Goal: Transaction & Acquisition: Book appointment/travel/reservation

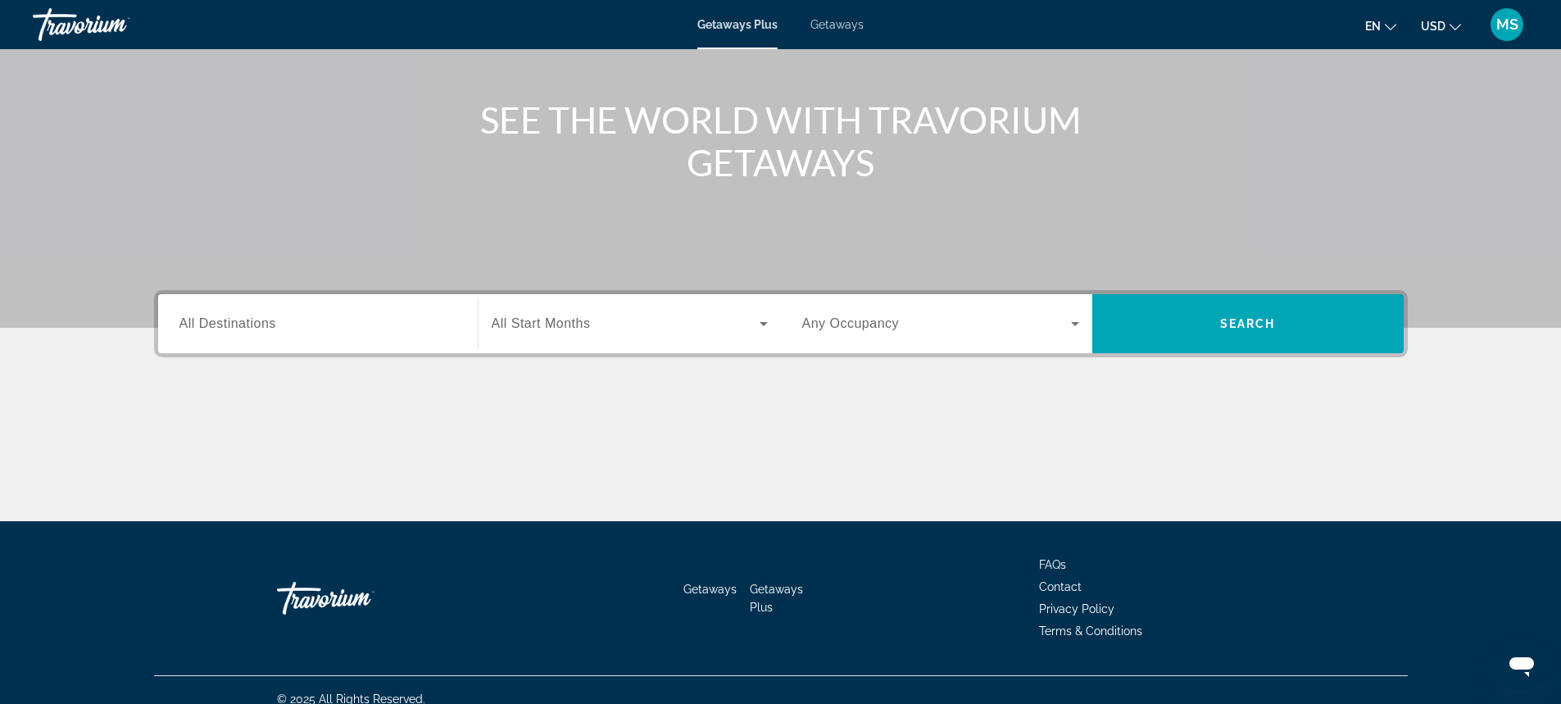
click at [425, 339] on div "Search widget" at bounding box center [317, 324] width 277 height 47
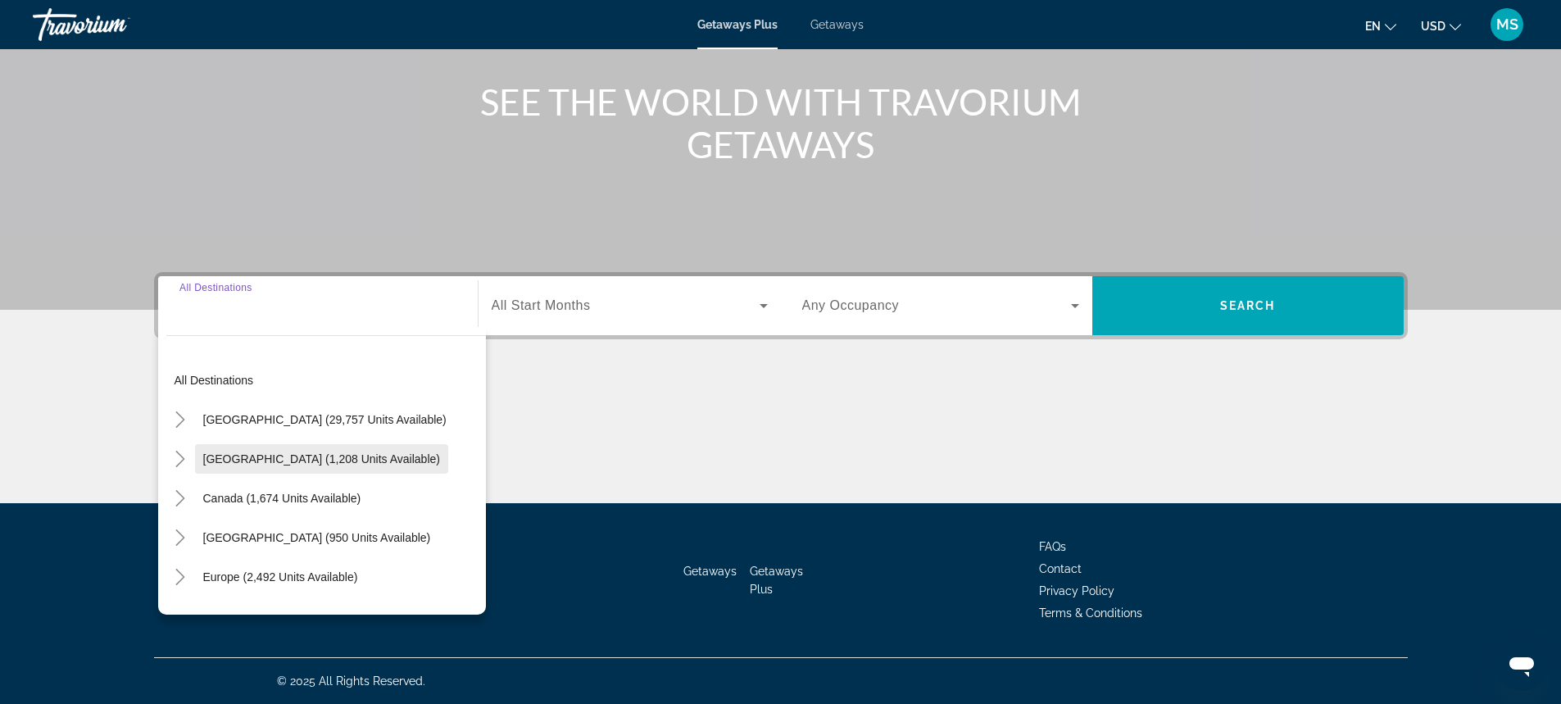
scroll to position [82, 0]
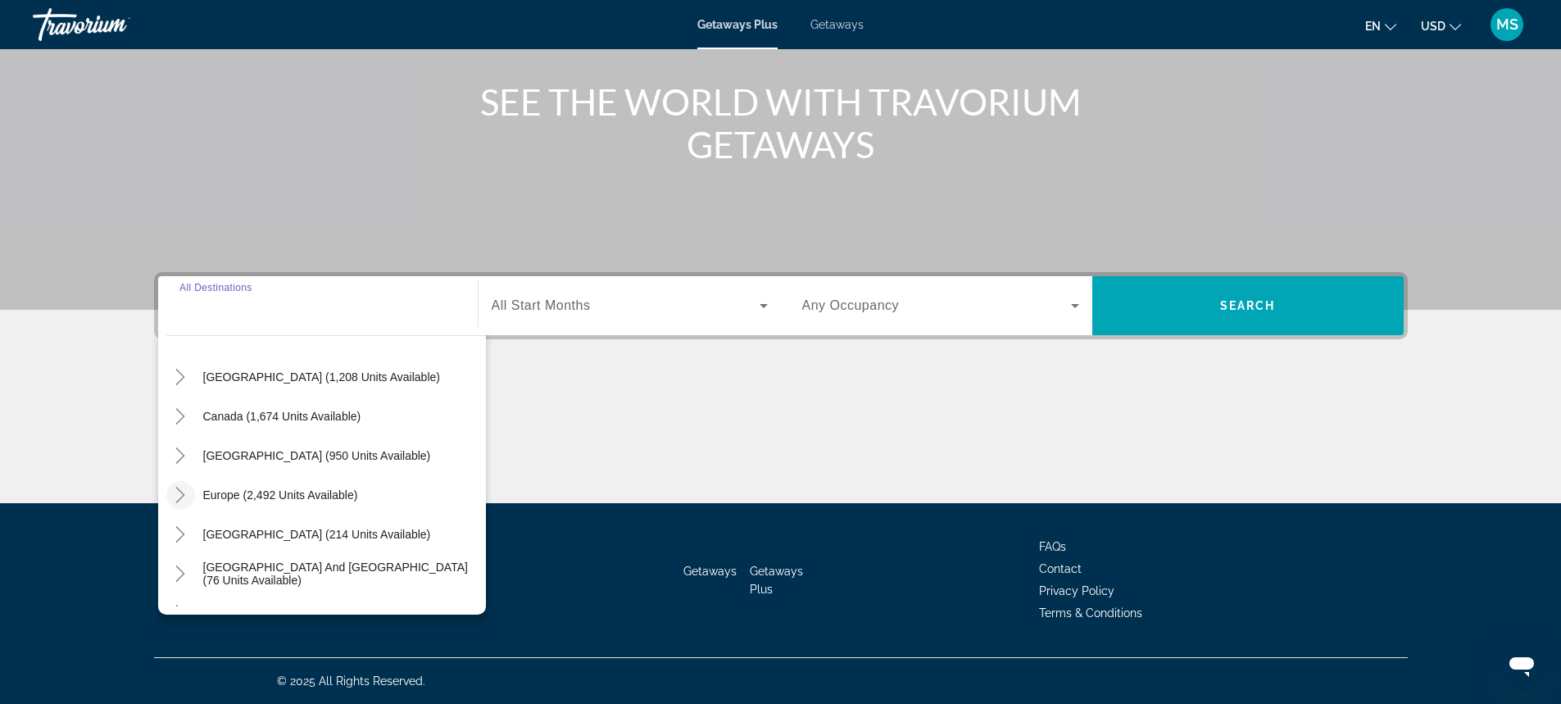
click at [179, 489] on icon "Toggle Europe (2,492 units available)" at bounding box center [180, 495] width 16 height 16
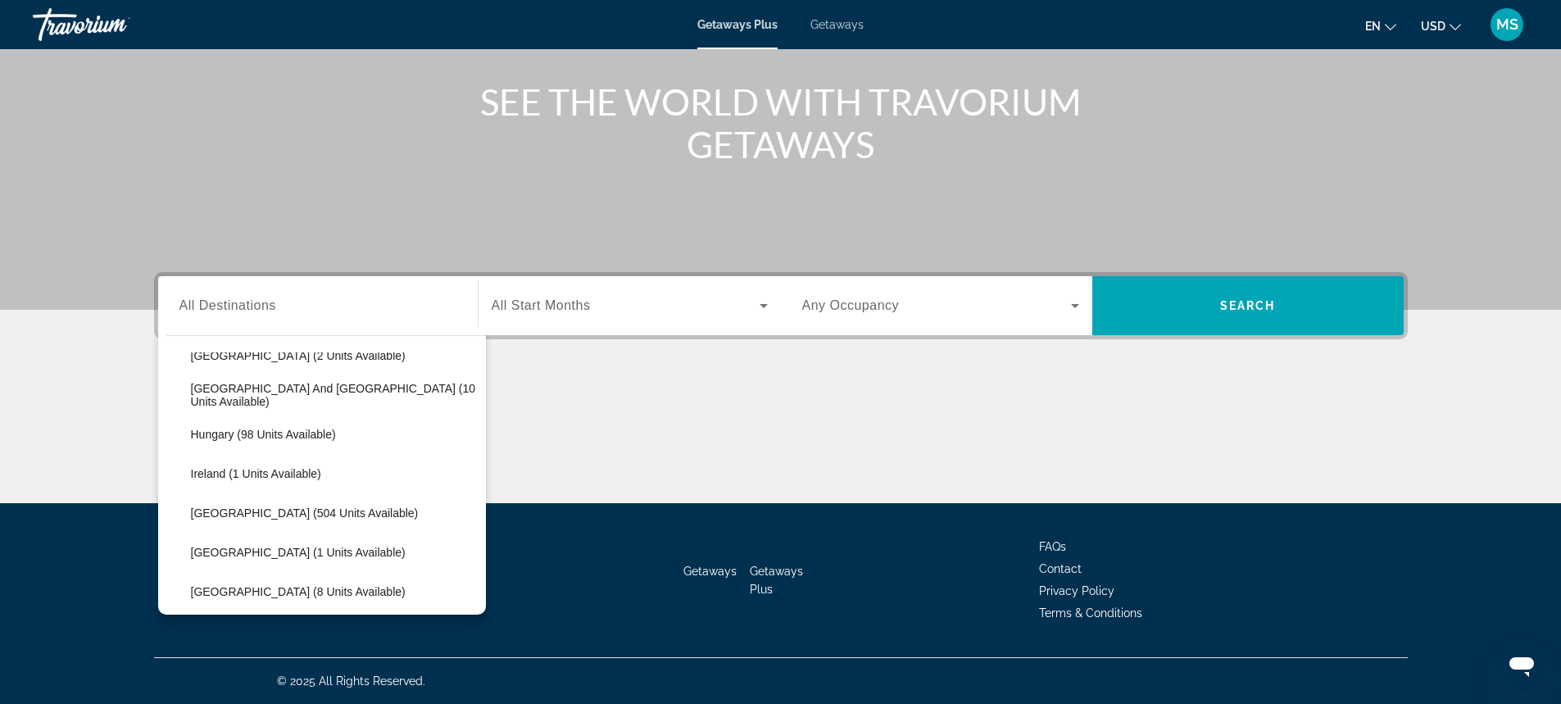
scroll to position [696, 0]
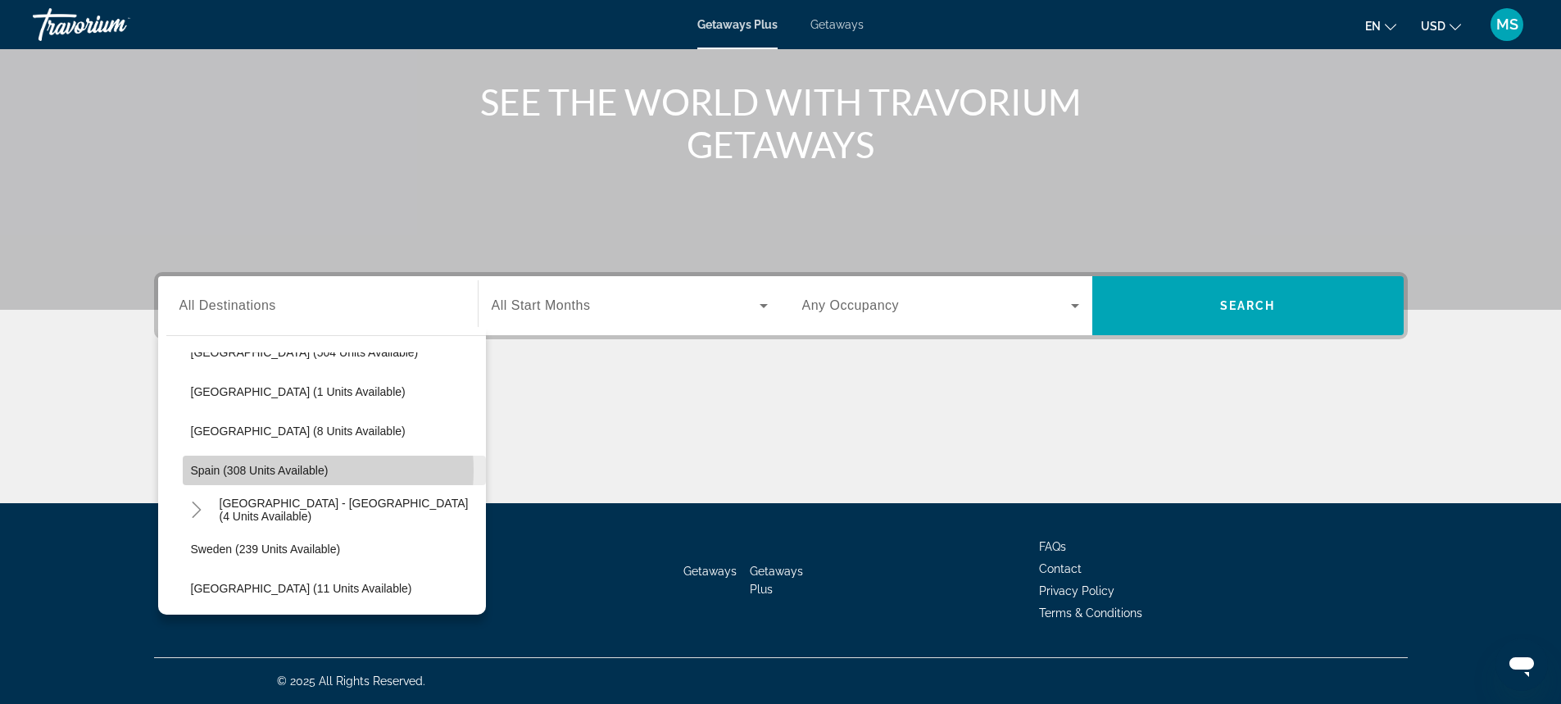
click at [287, 470] on span "Spain (308 units available)" at bounding box center [260, 470] width 138 height 13
type input "**********"
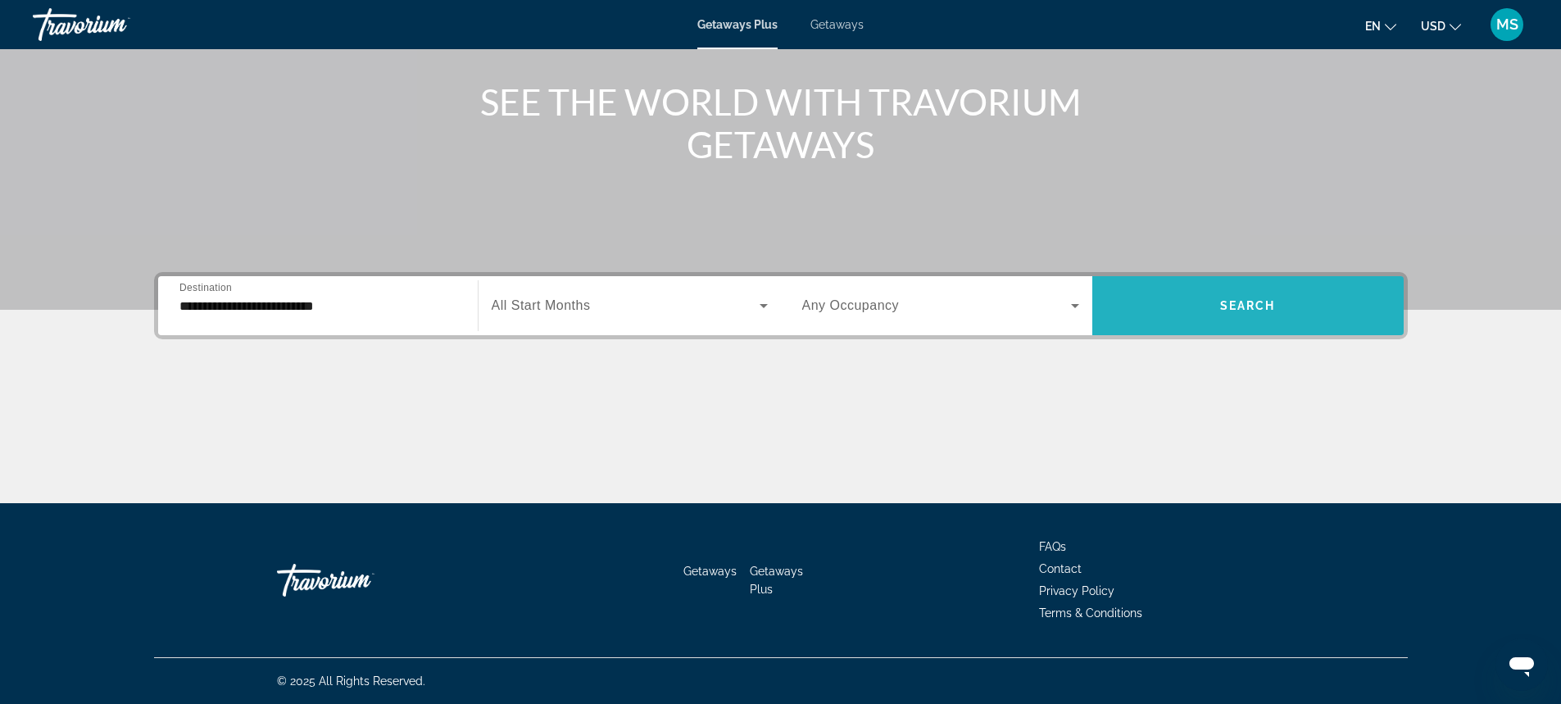
click at [1238, 303] on span "Search" at bounding box center [1248, 305] width 56 height 13
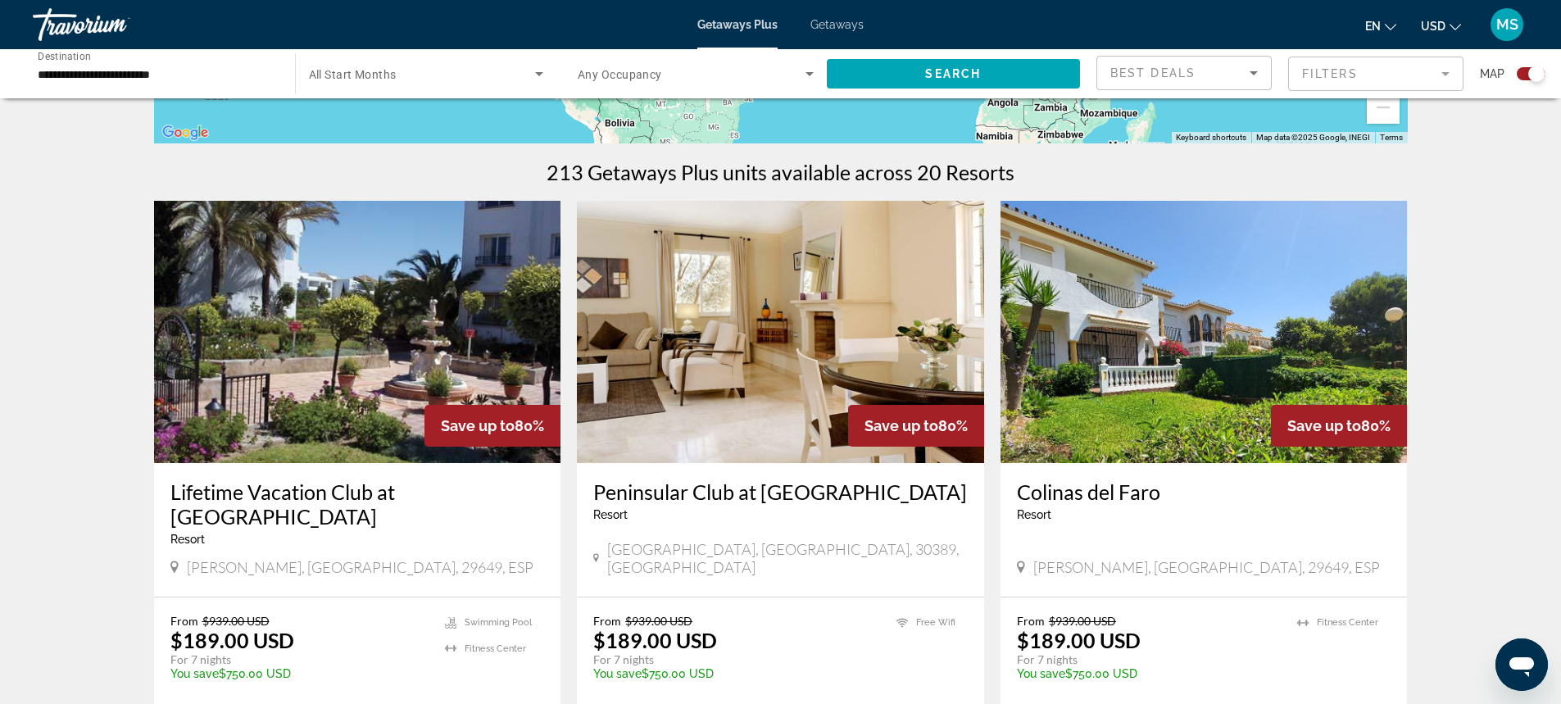
scroll to position [492, 0]
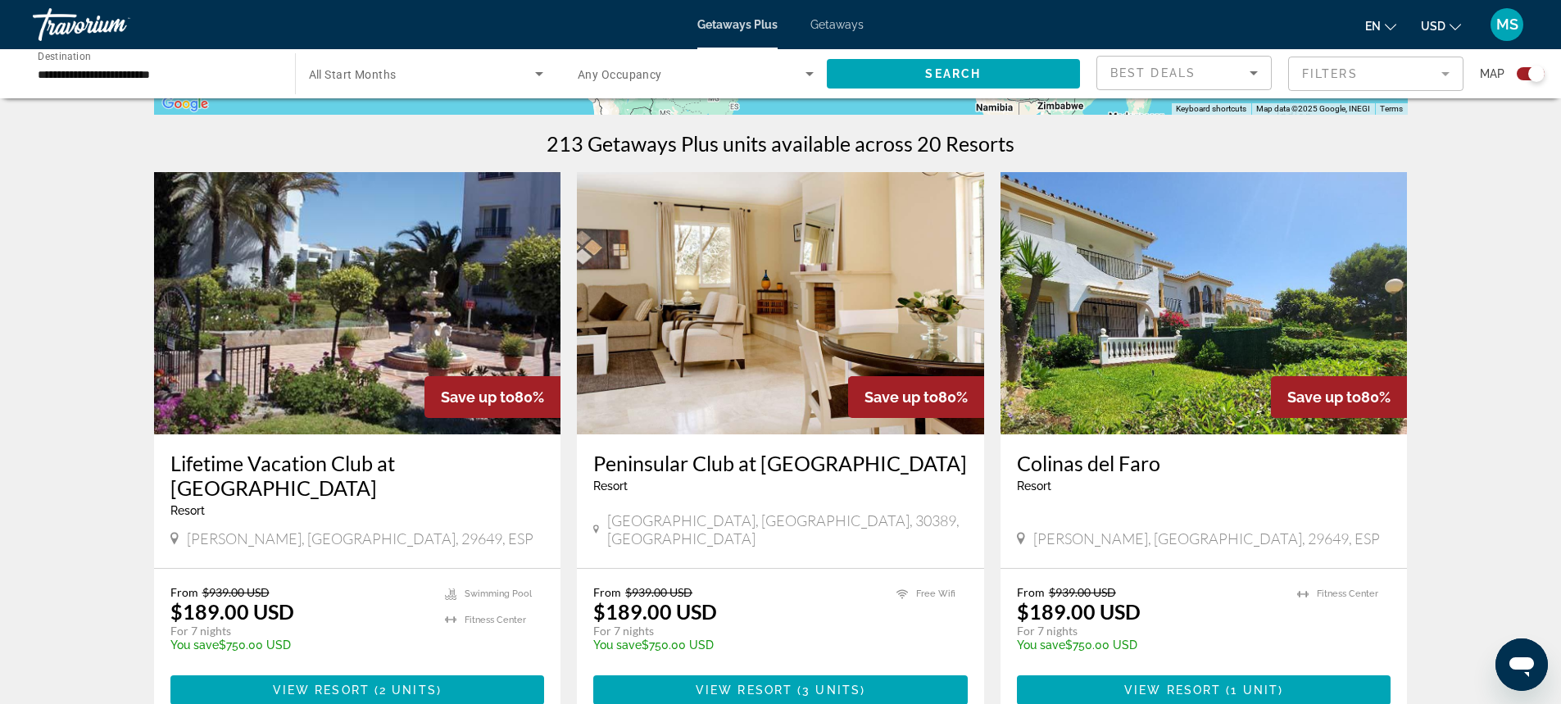
click at [437, 350] on img "Main content" at bounding box center [357, 303] width 407 height 262
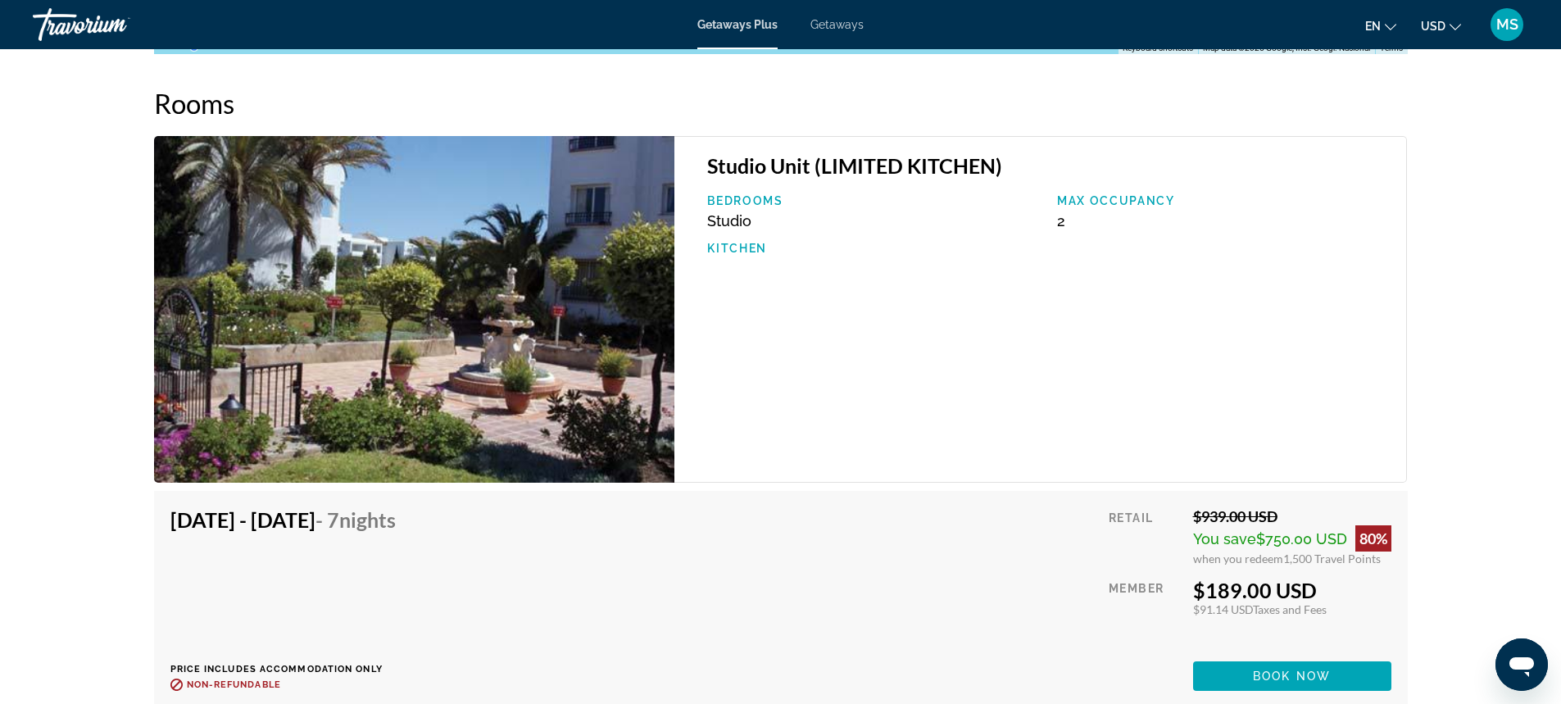
scroll to position [2376, 0]
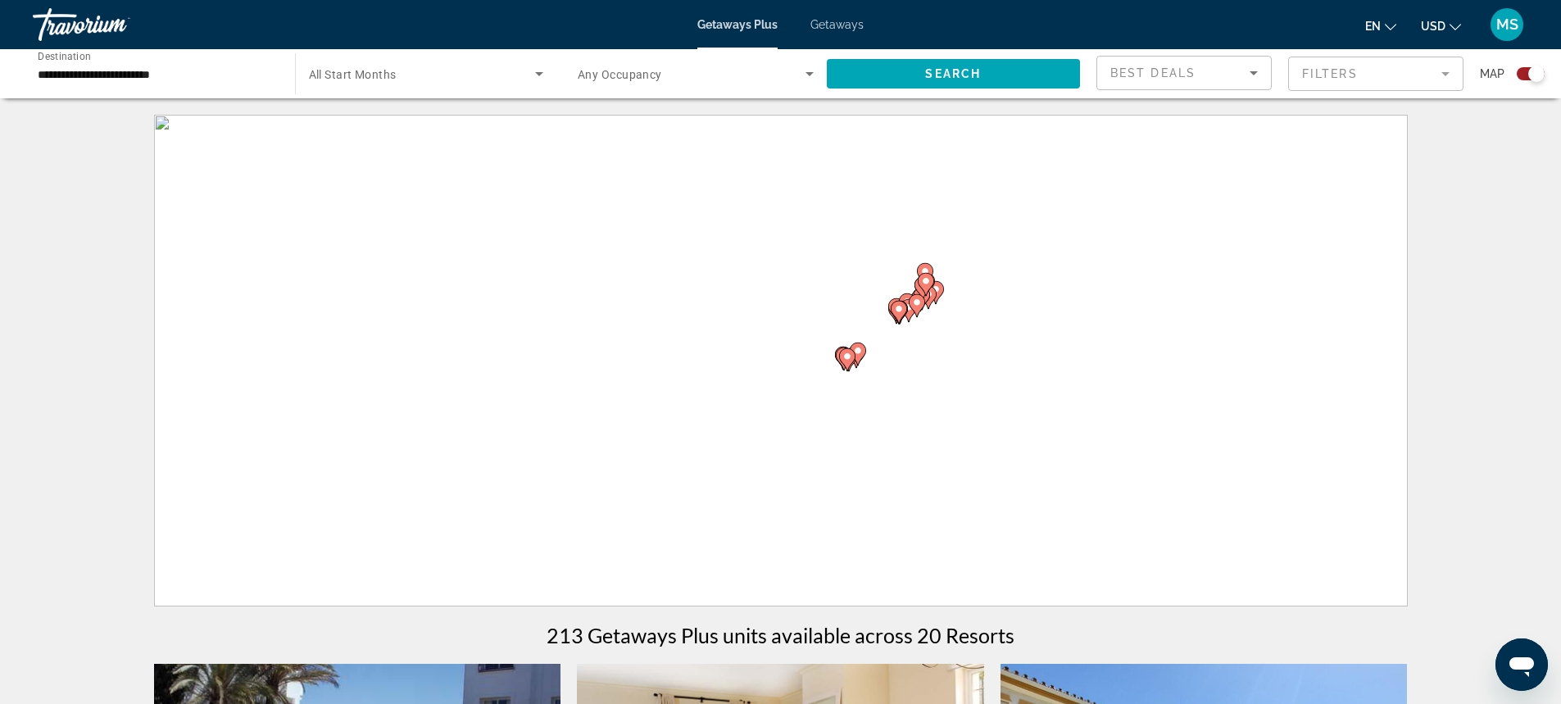
click at [817, 71] on icon "Search widget" at bounding box center [810, 74] width 20 height 20
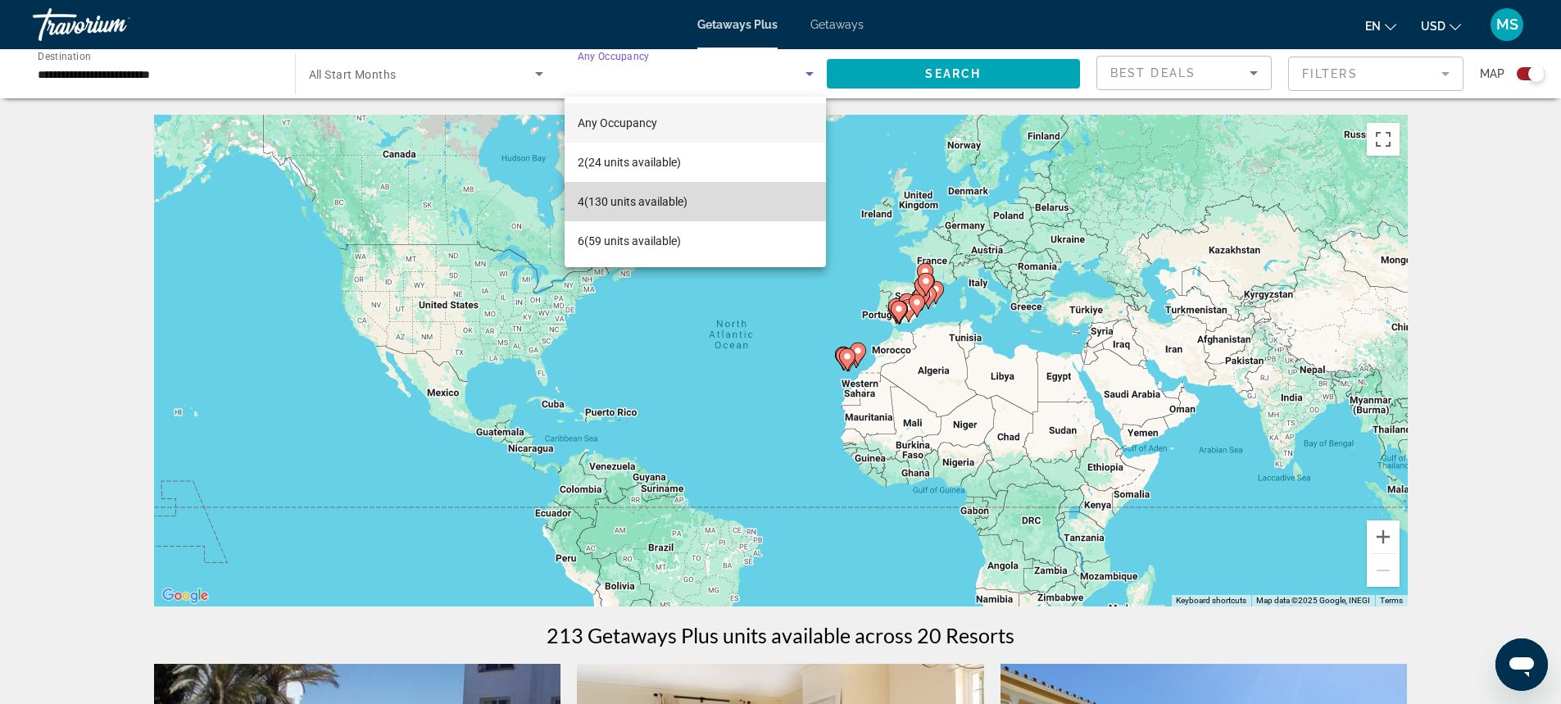
click at [671, 193] on span "4 (130 units available)" at bounding box center [633, 202] width 110 height 20
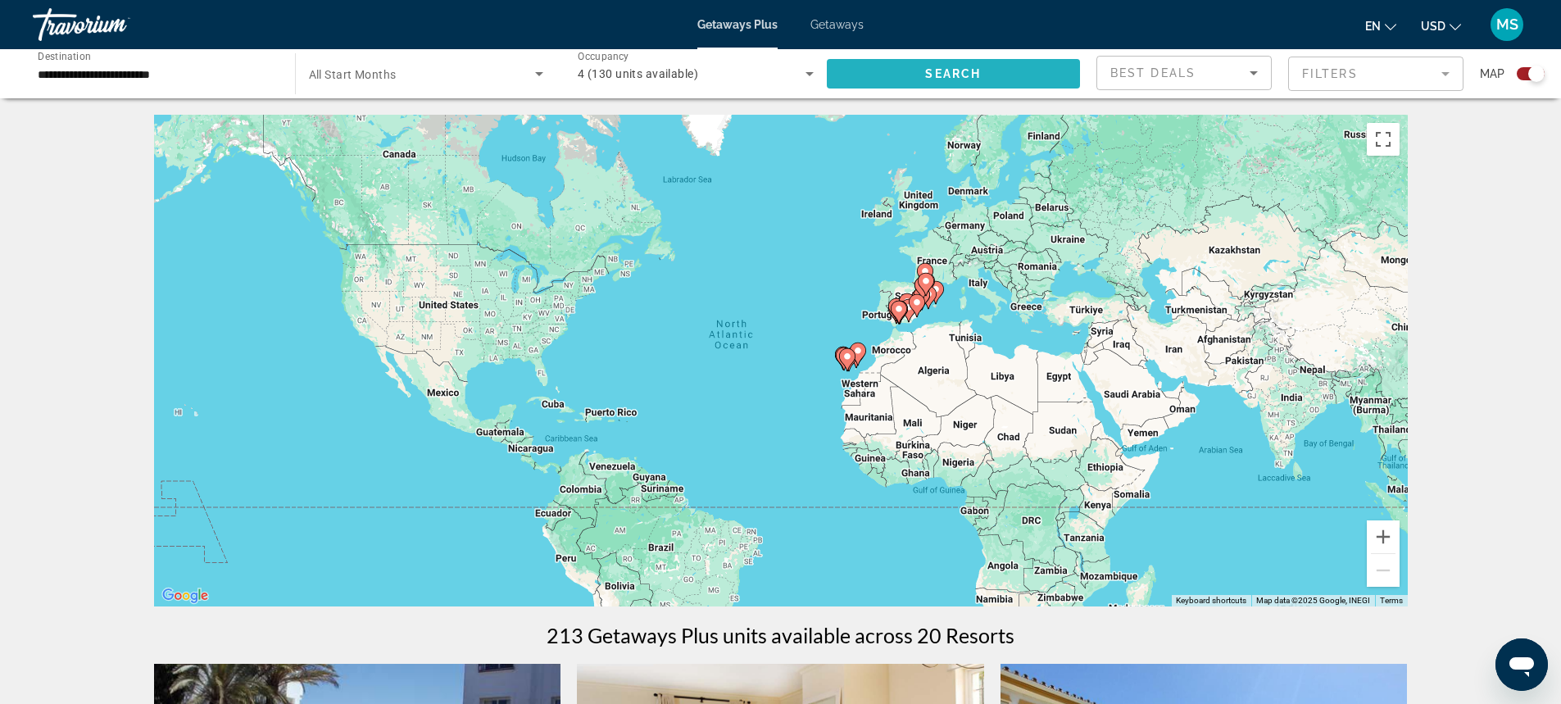
click at [980, 66] on span "Search widget" at bounding box center [954, 73] width 254 height 39
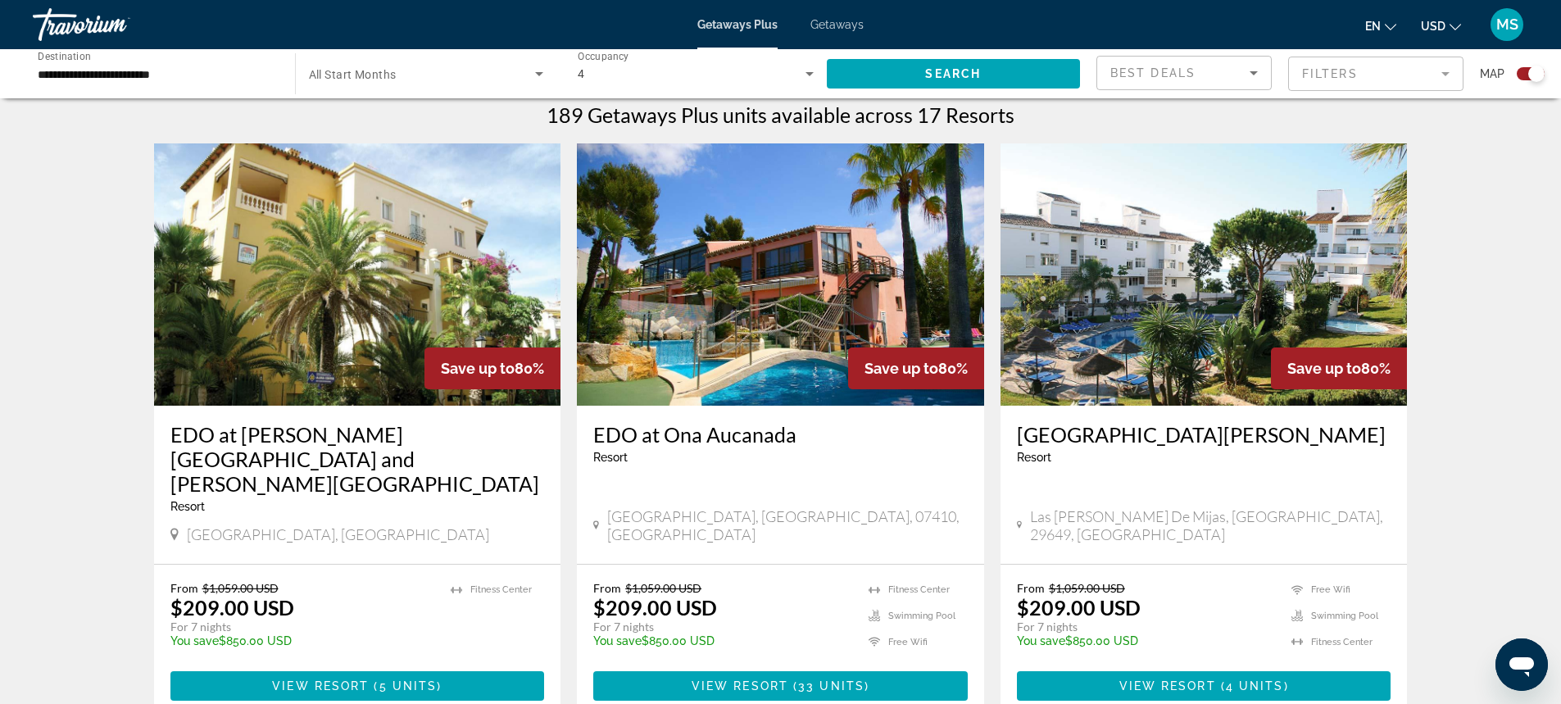
scroll to position [573, 0]
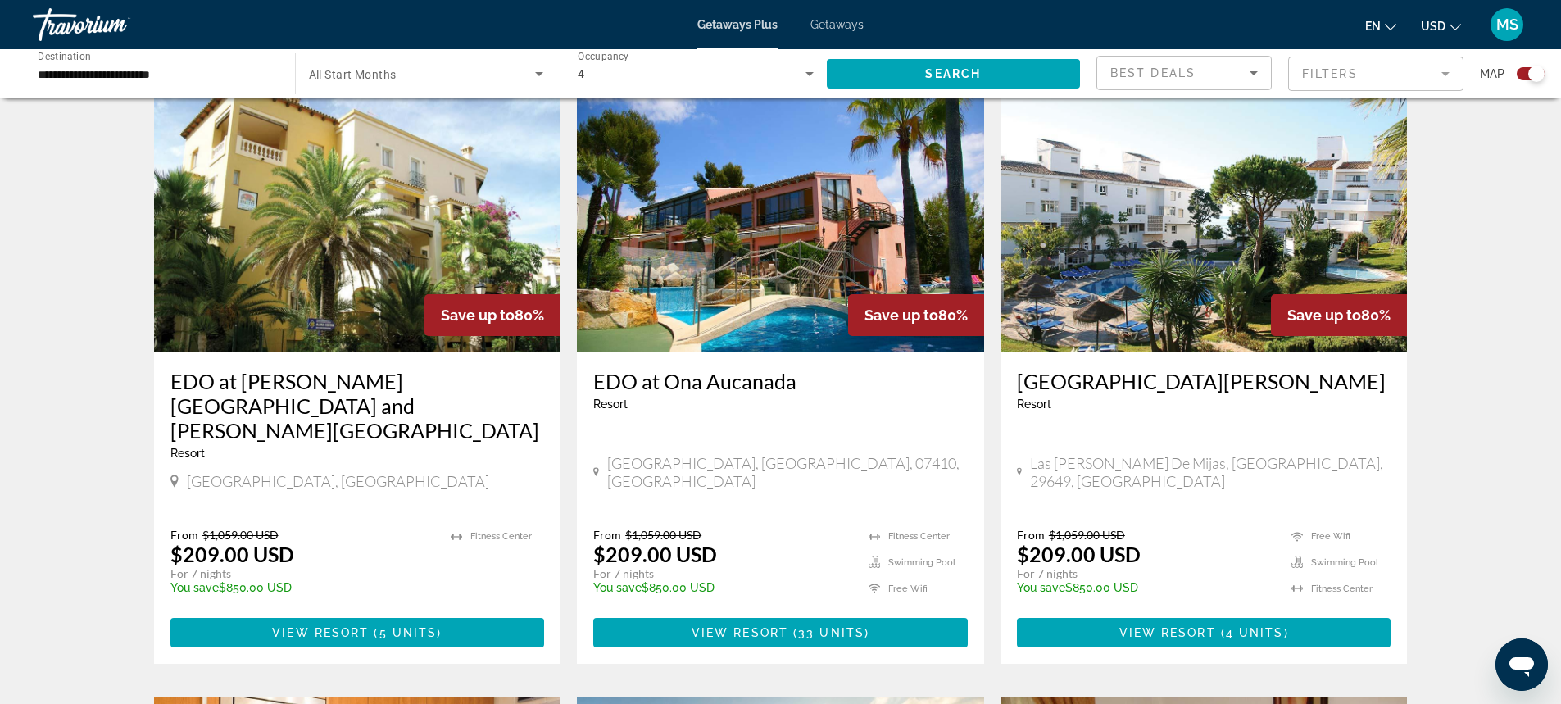
click at [468, 232] on img "Main content" at bounding box center [357, 221] width 407 height 262
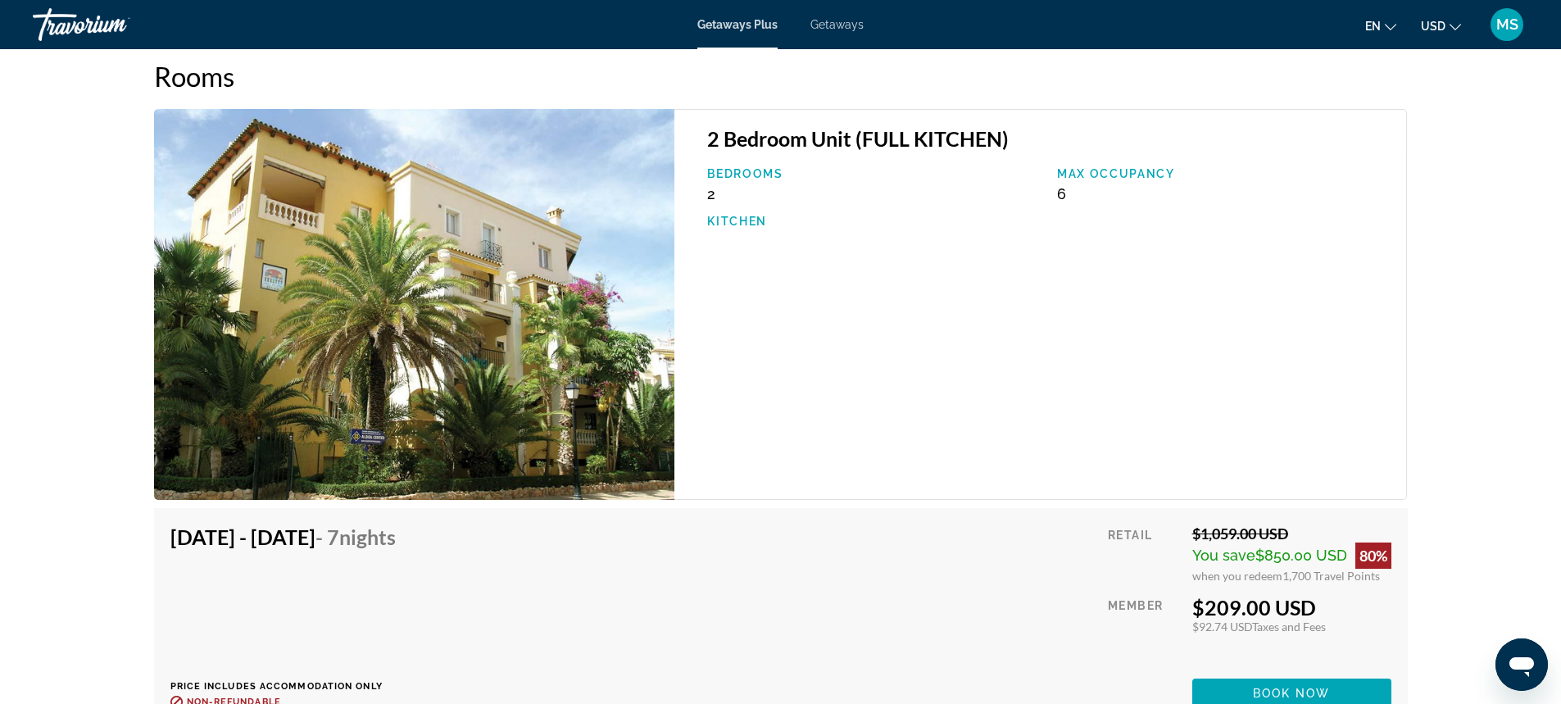
scroll to position [2785, 0]
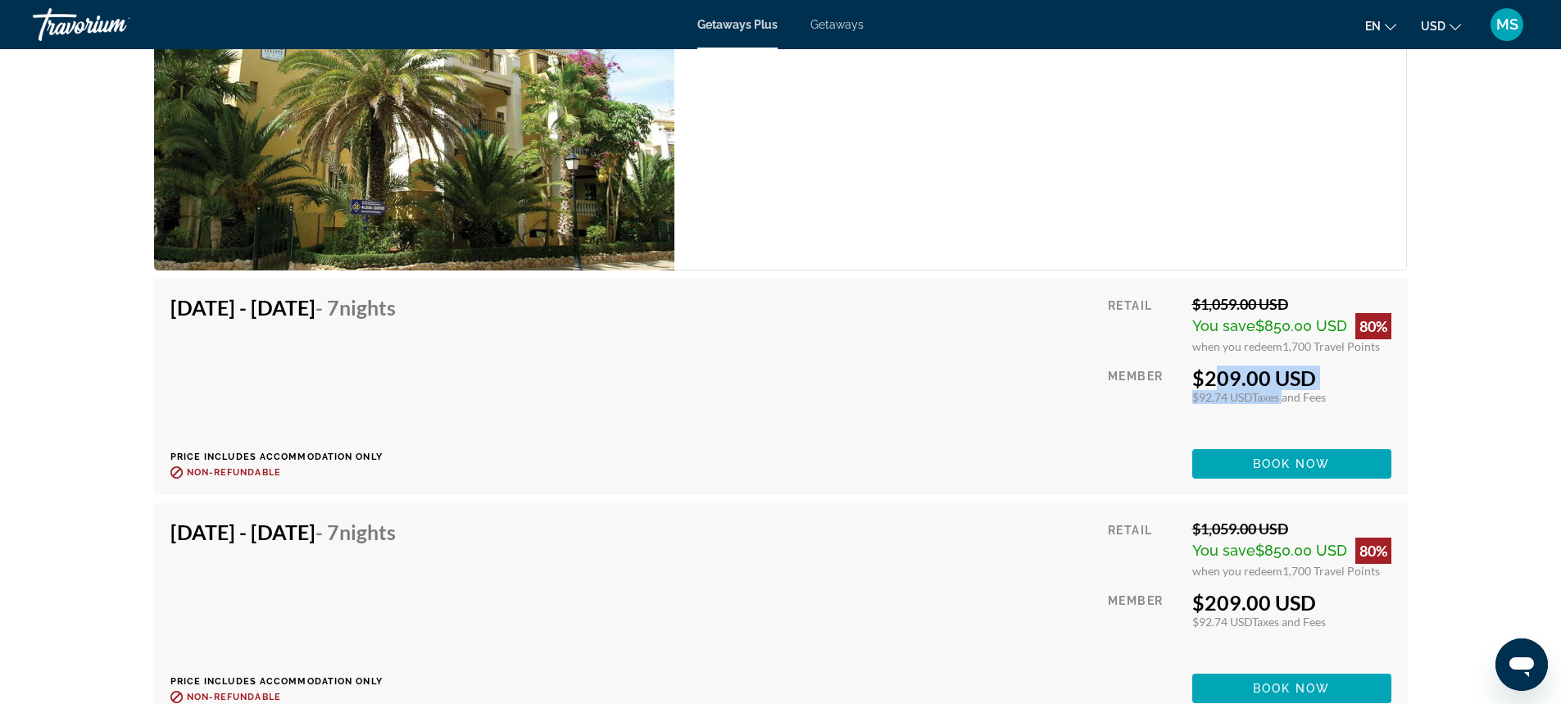
drag, startPoint x: 1199, startPoint y: 366, endPoint x: 1284, endPoint y: 374, distance: 85.6
click at [1284, 374] on div "$209.00 USD $92.74 USD Taxes and Fees You earn 0 Travel Points" at bounding box center [1291, 384] width 199 height 39
click at [1241, 338] on div "Retail $1,059.00 USD You save $850.00 USD 80% when you redeem 1,700 Travel Poin…" at bounding box center [1249, 387] width 283 height 184
drag, startPoint x: 1199, startPoint y: 329, endPoint x: 1389, endPoint y: 335, distance: 190.1
click at [1389, 335] on div "Retail $1,059.00 USD You save $850.00 USD 80% when you redeem 1,700 Travel Poin…" at bounding box center [1249, 387] width 283 height 184
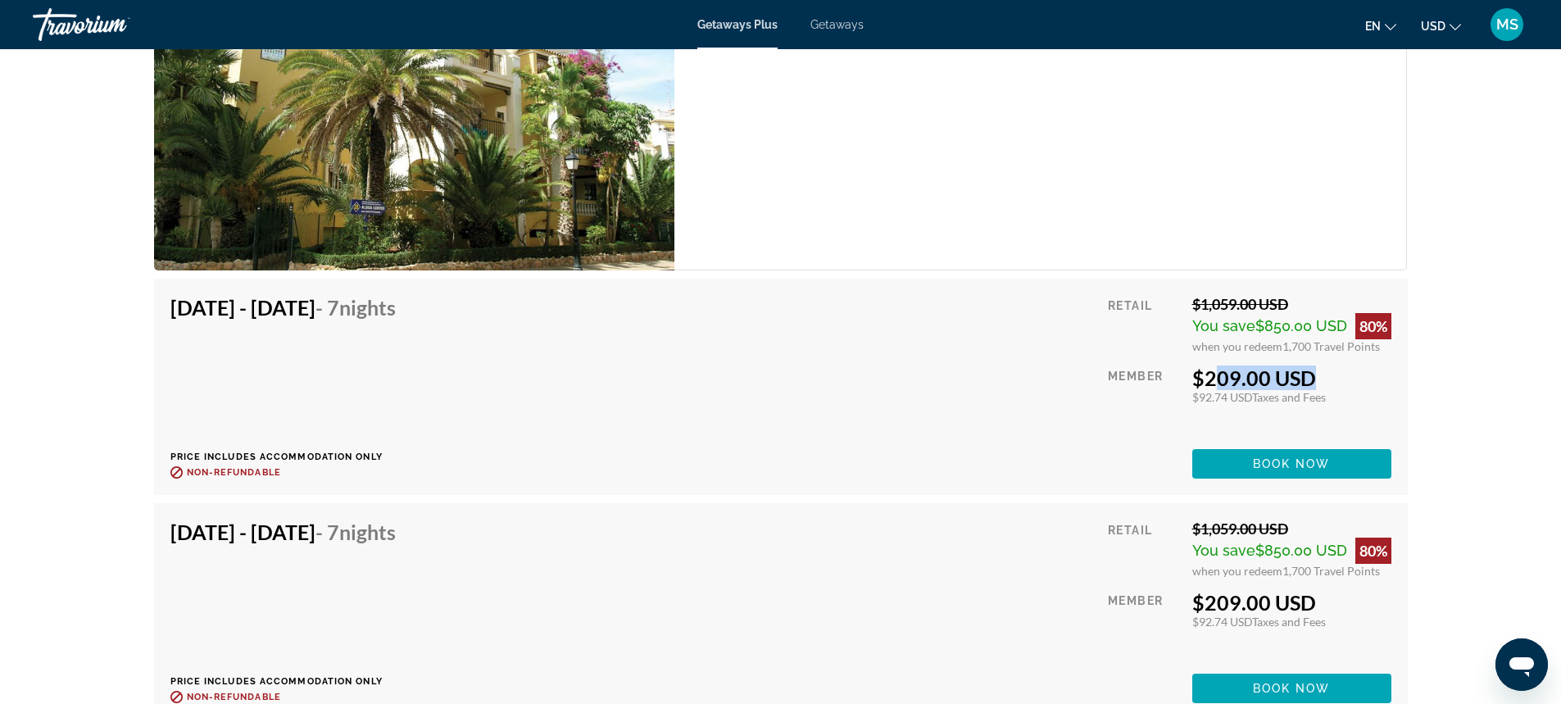
drag, startPoint x: 1201, startPoint y: 356, endPoint x: 1298, endPoint y: 361, distance: 96.8
click at [1298, 365] on div "$209.00 USD" at bounding box center [1291, 377] width 199 height 25
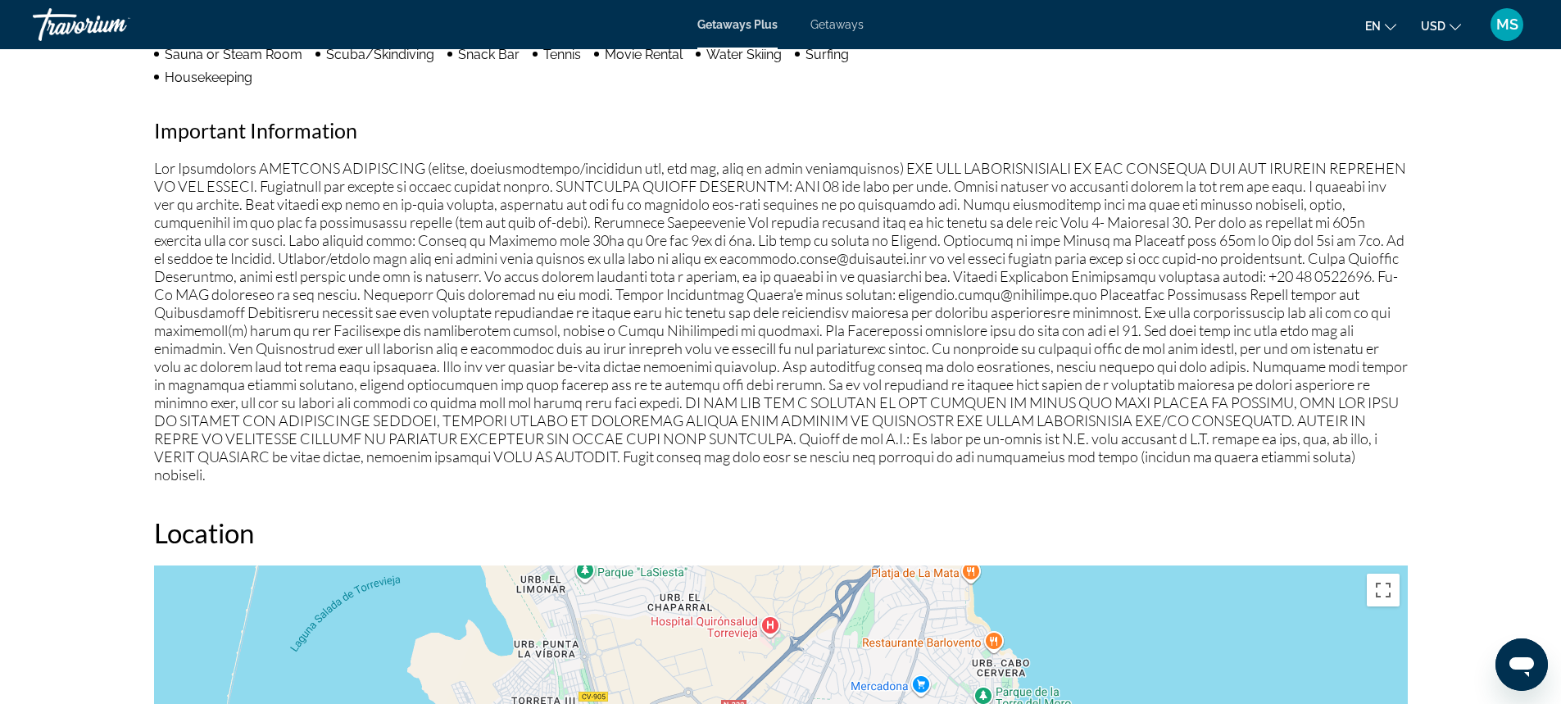
scroll to position [1507, 0]
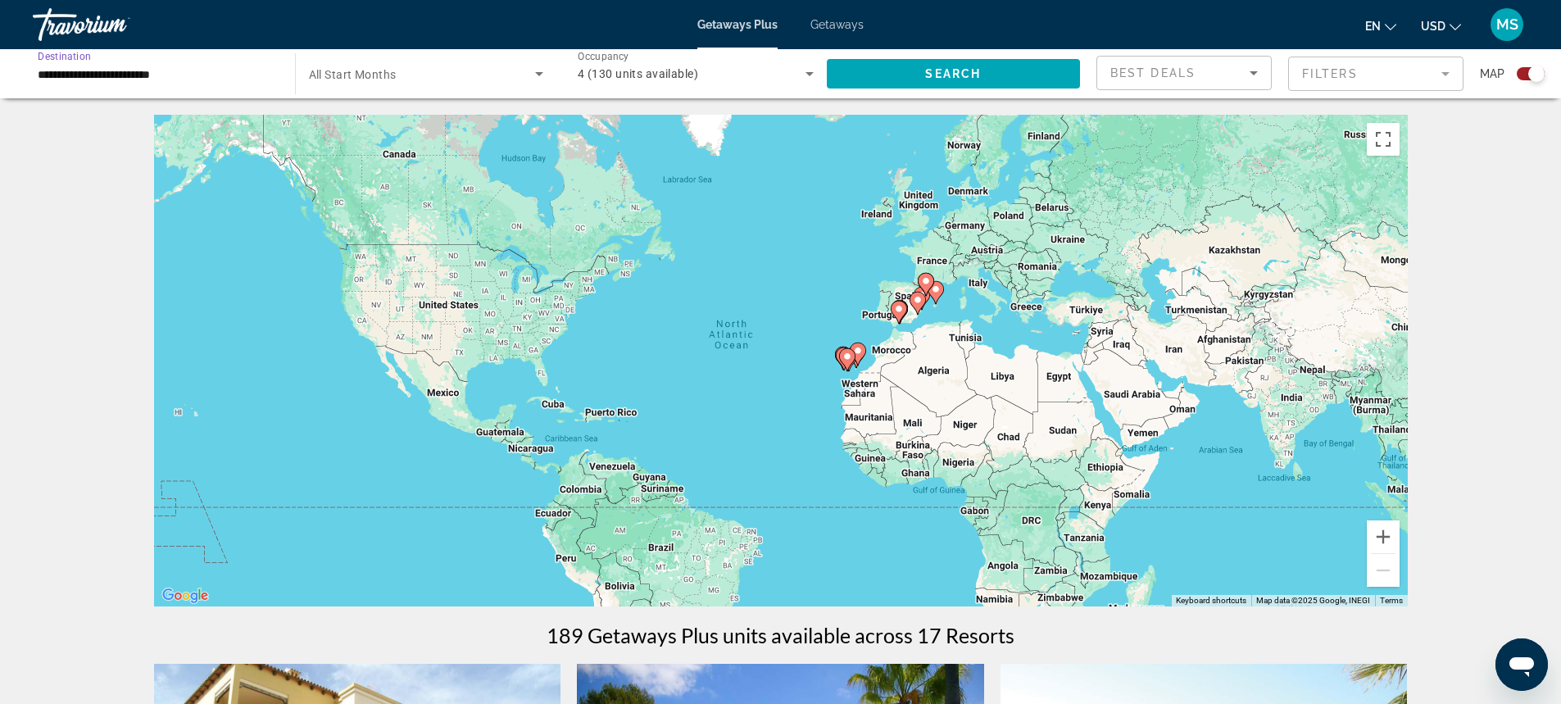
click at [186, 81] on input "**********" at bounding box center [156, 75] width 236 height 20
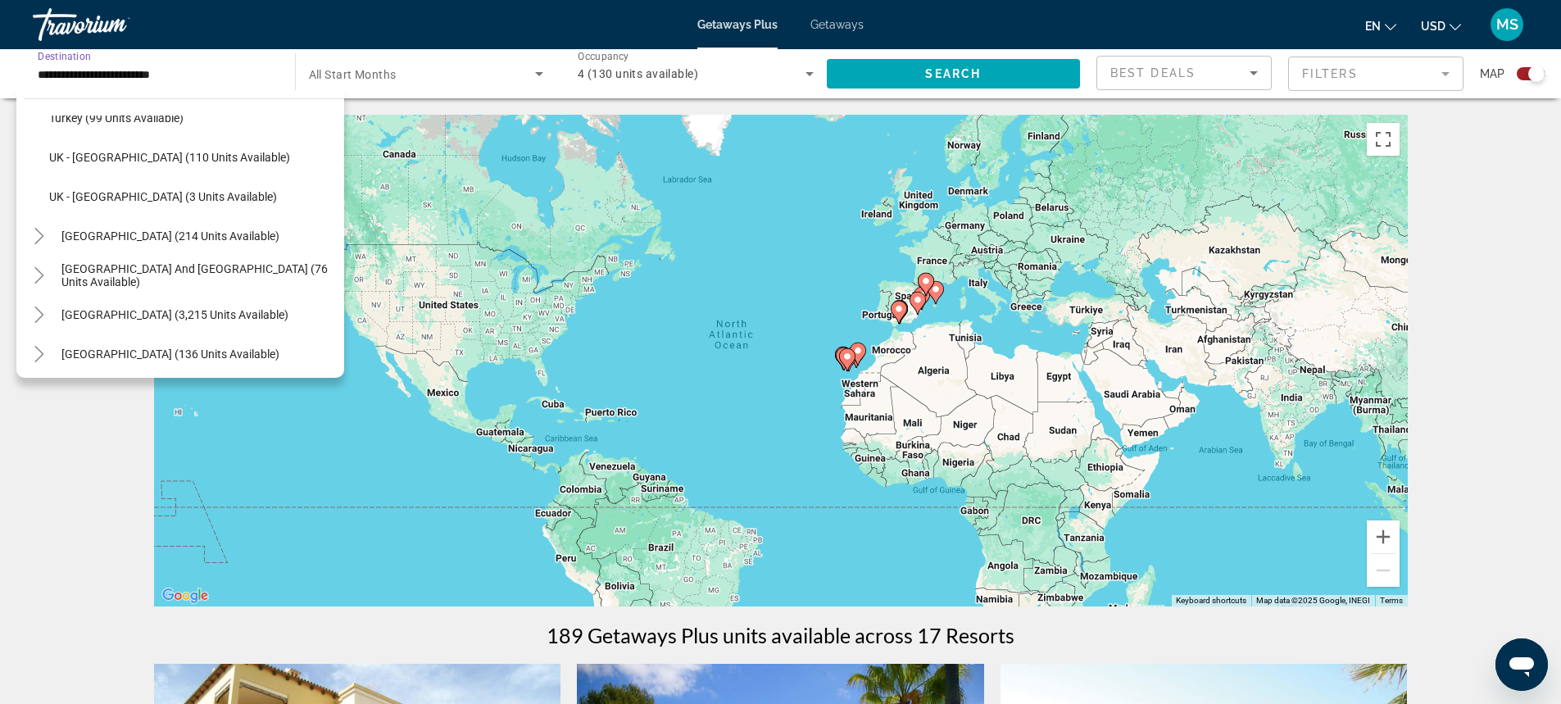
scroll to position [1091, 0]
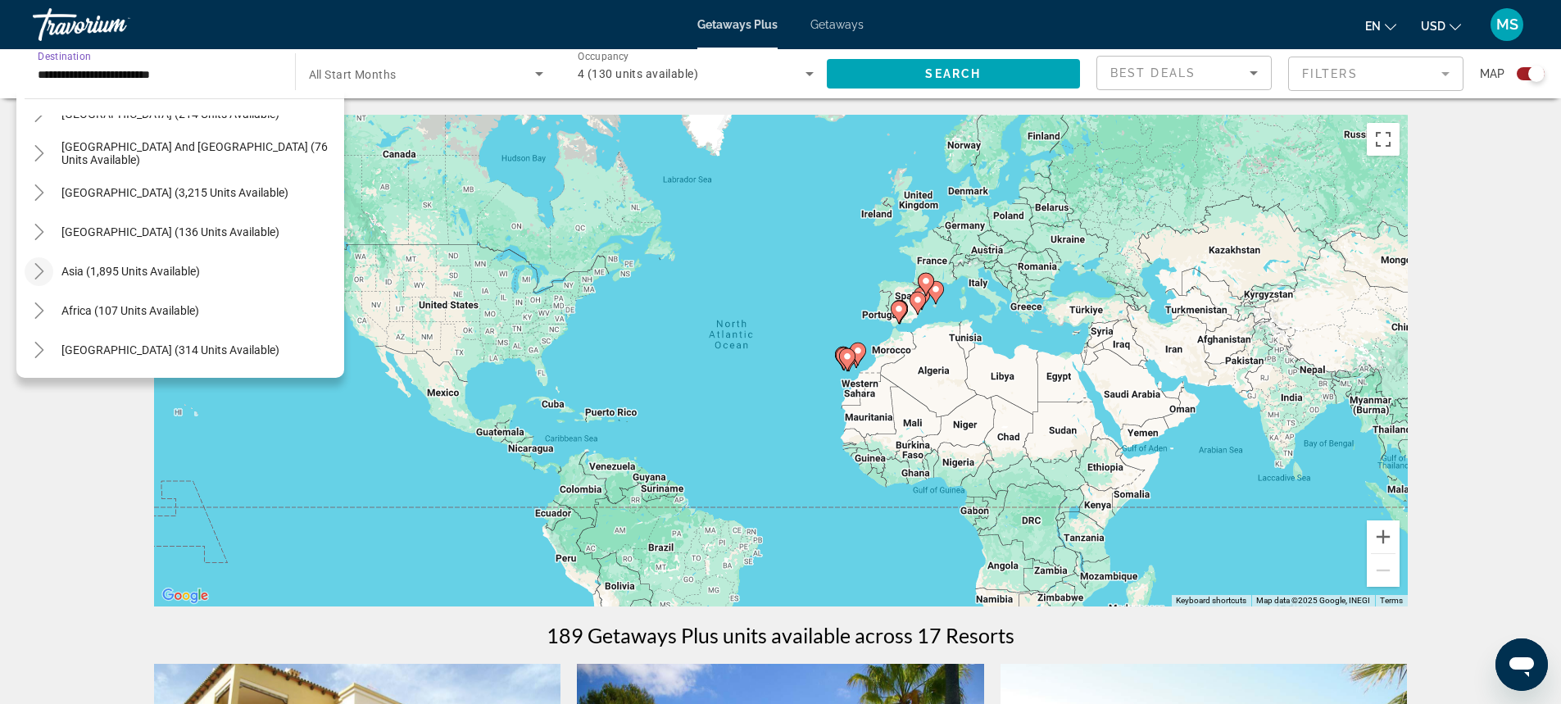
click at [36, 273] on icon "Toggle Asia (1,895 units available)" at bounding box center [39, 271] width 16 height 16
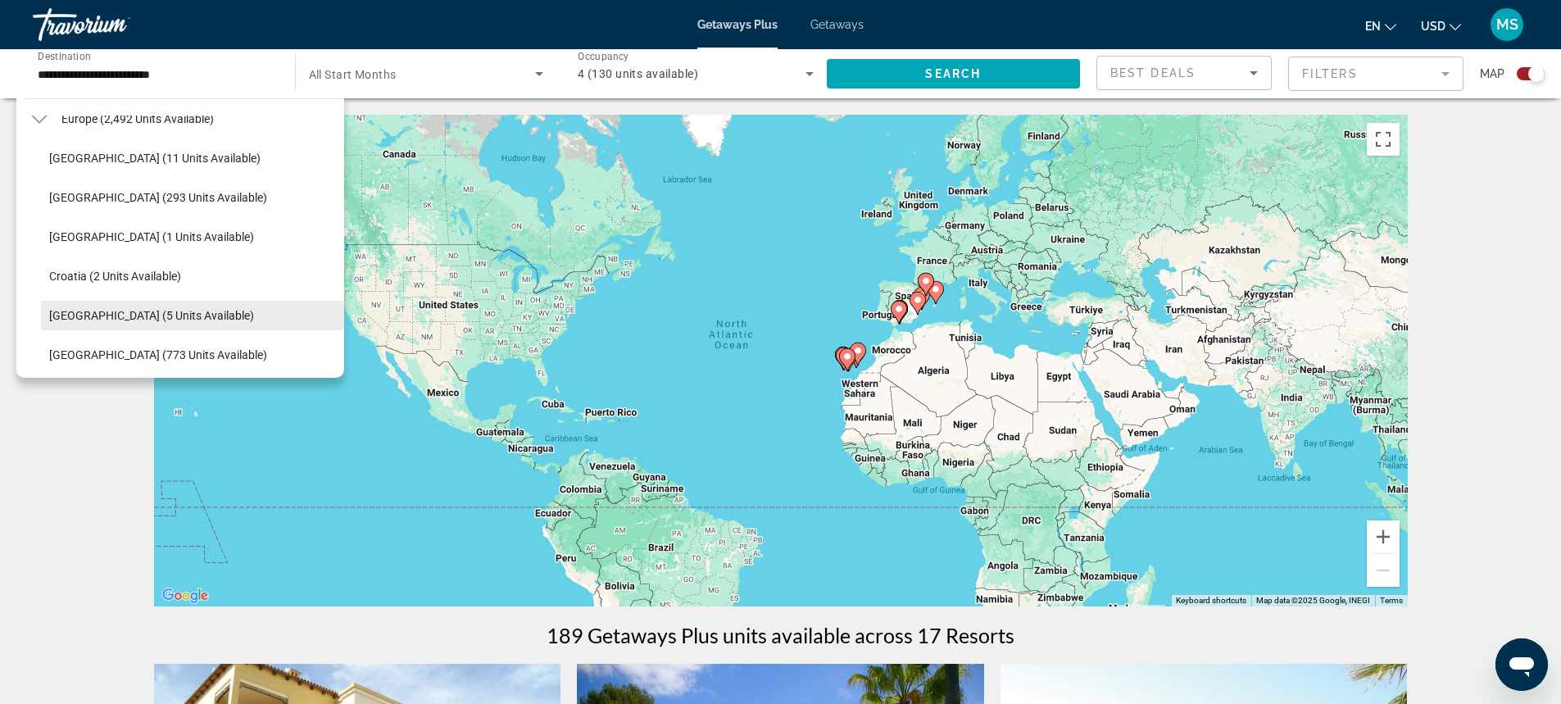
scroll to position [0, 0]
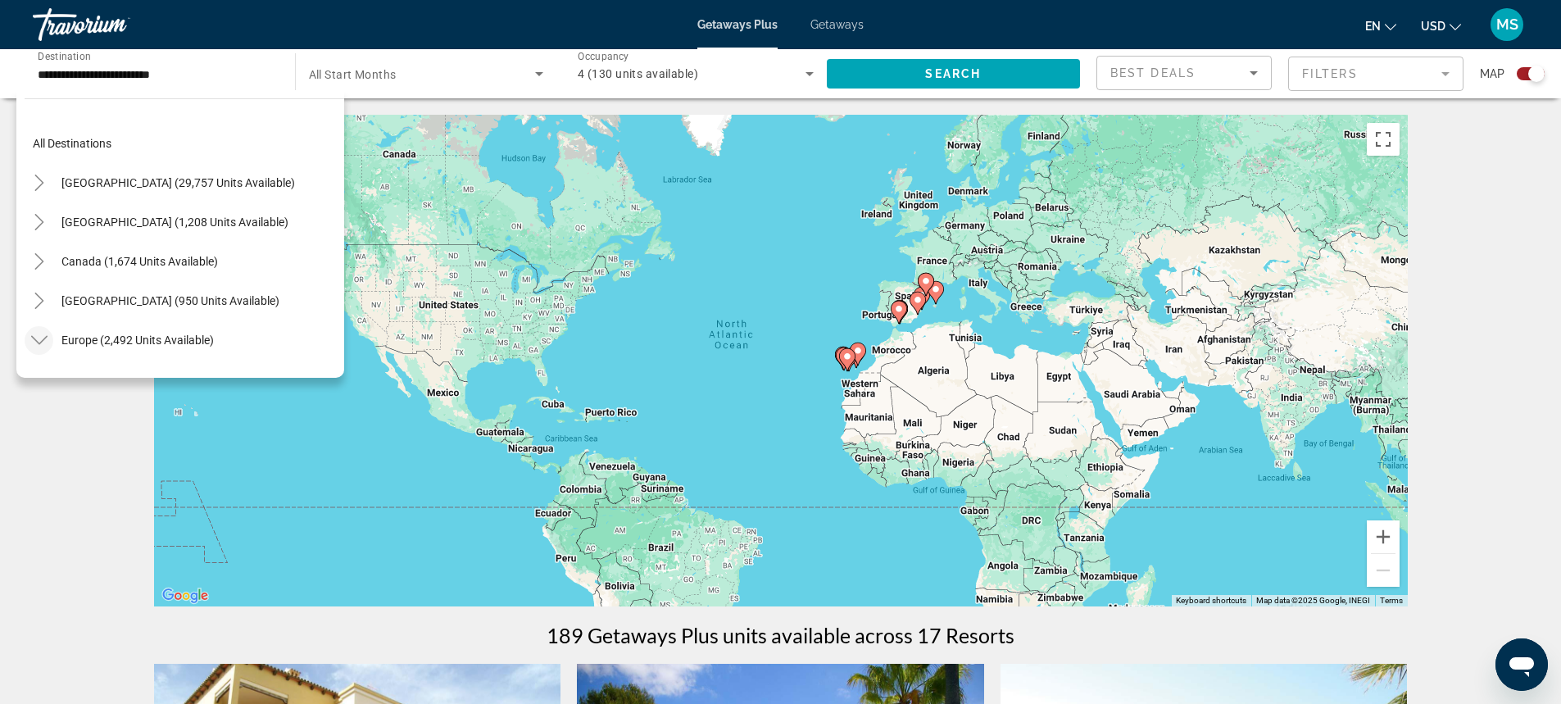
click at [44, 344] on icon "Toggle Europe (2,492 units available)" at bounding box center [39, 340] width 16 height 16
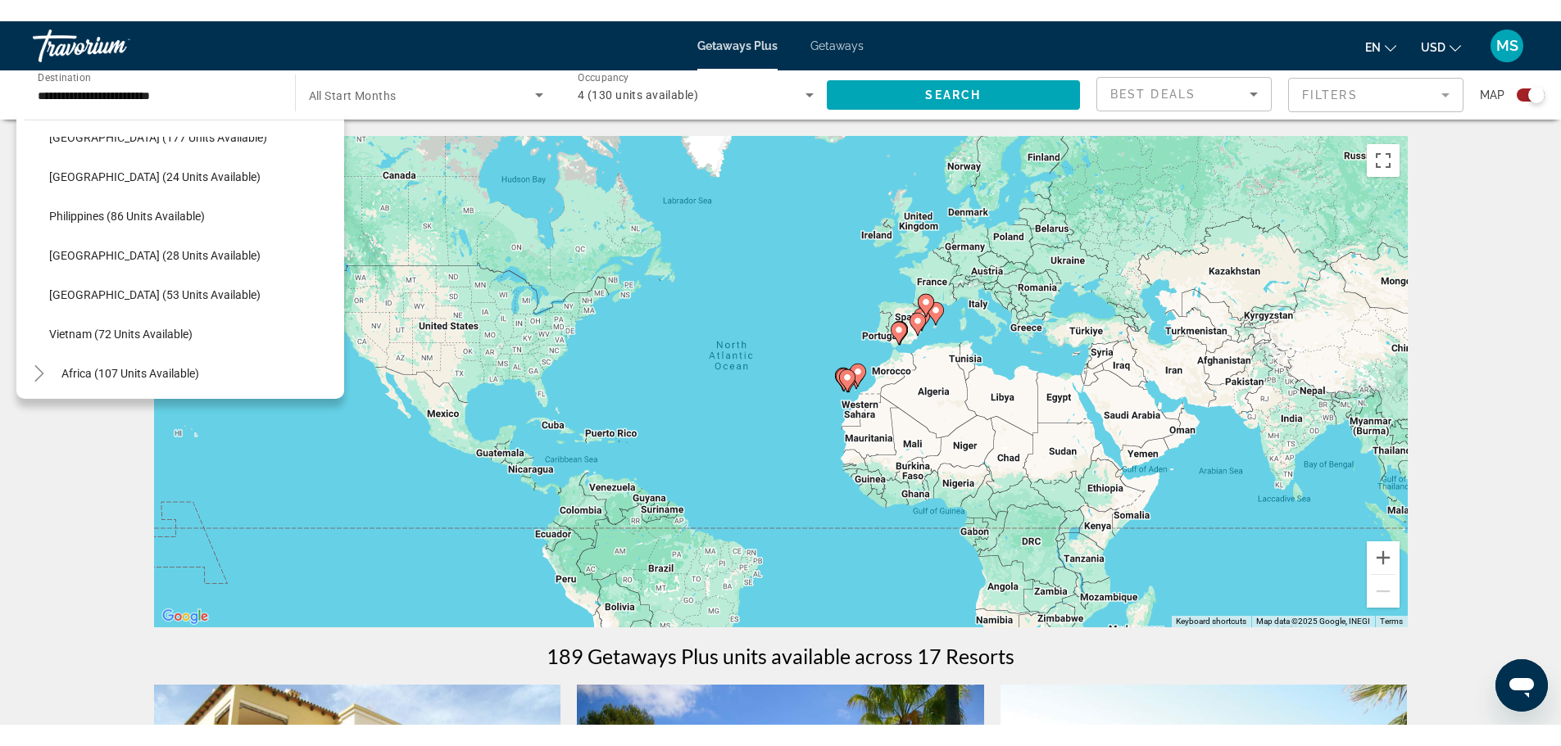
scroll to position [698, 0]
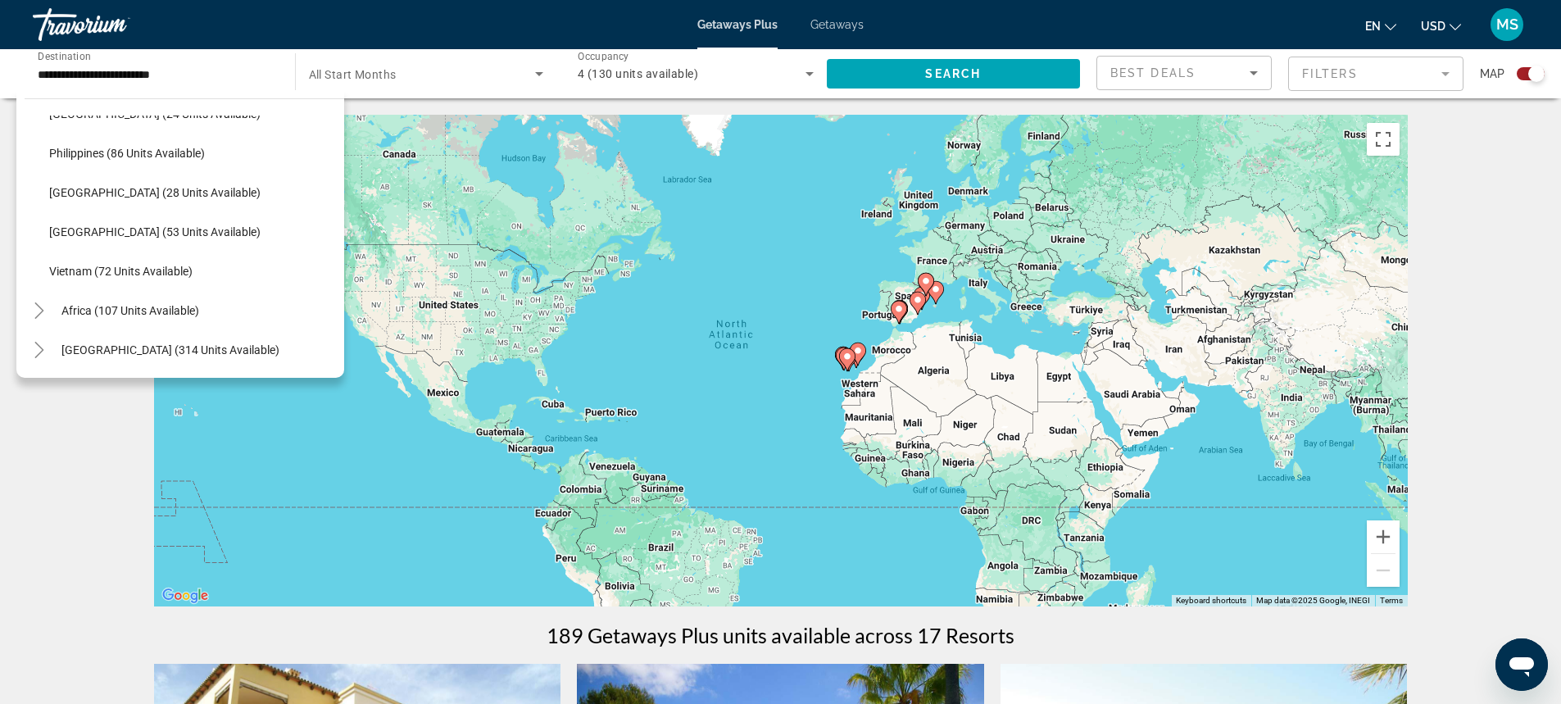
drag, startPoint x: 70, startPoint y: 476, endPoint x: 76, endPoint y: 483, distance: 9.3
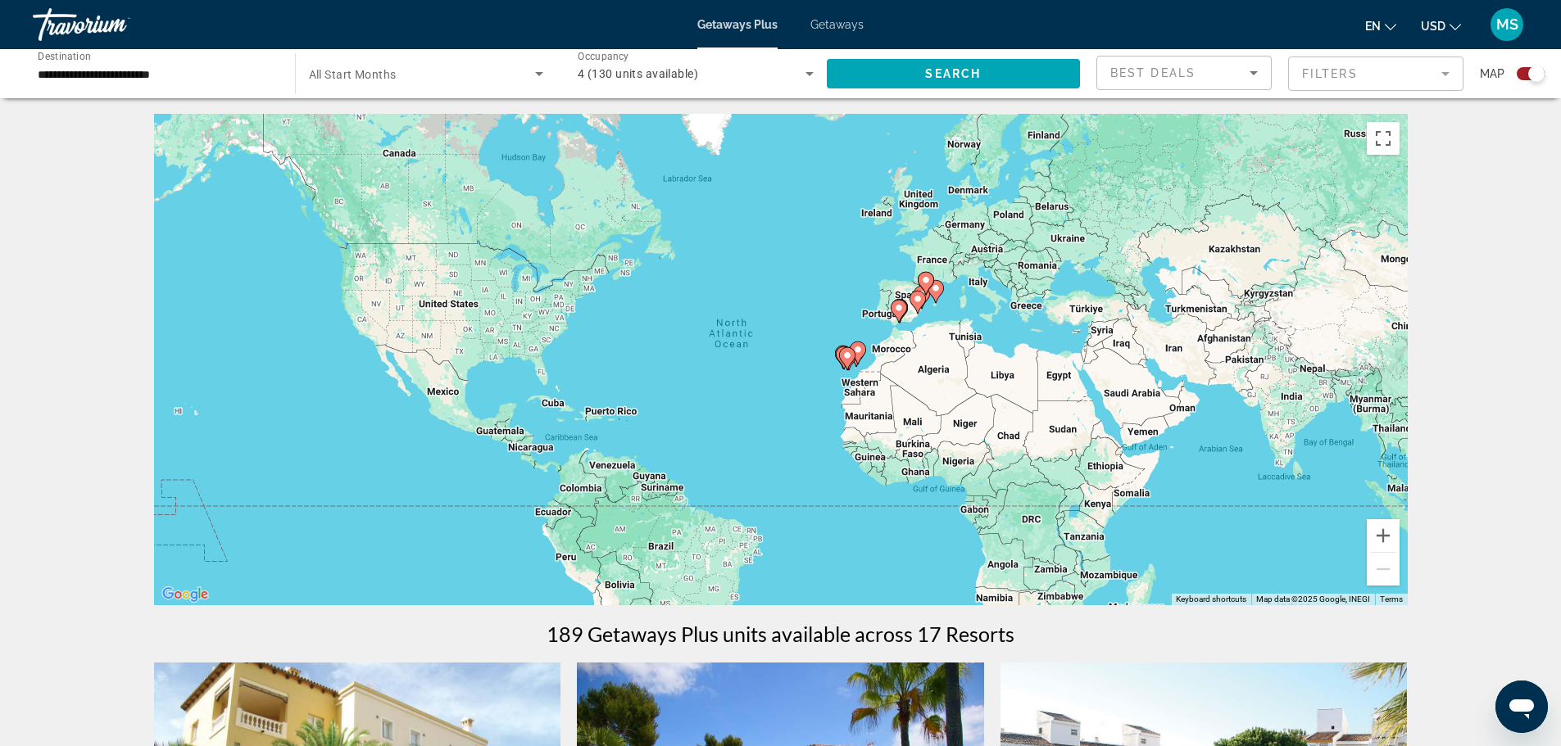
scroll to position [0, 0]
click at [1389, 540] on button "Zoom in" at bounding box center [1382, 536] width 33 height 33
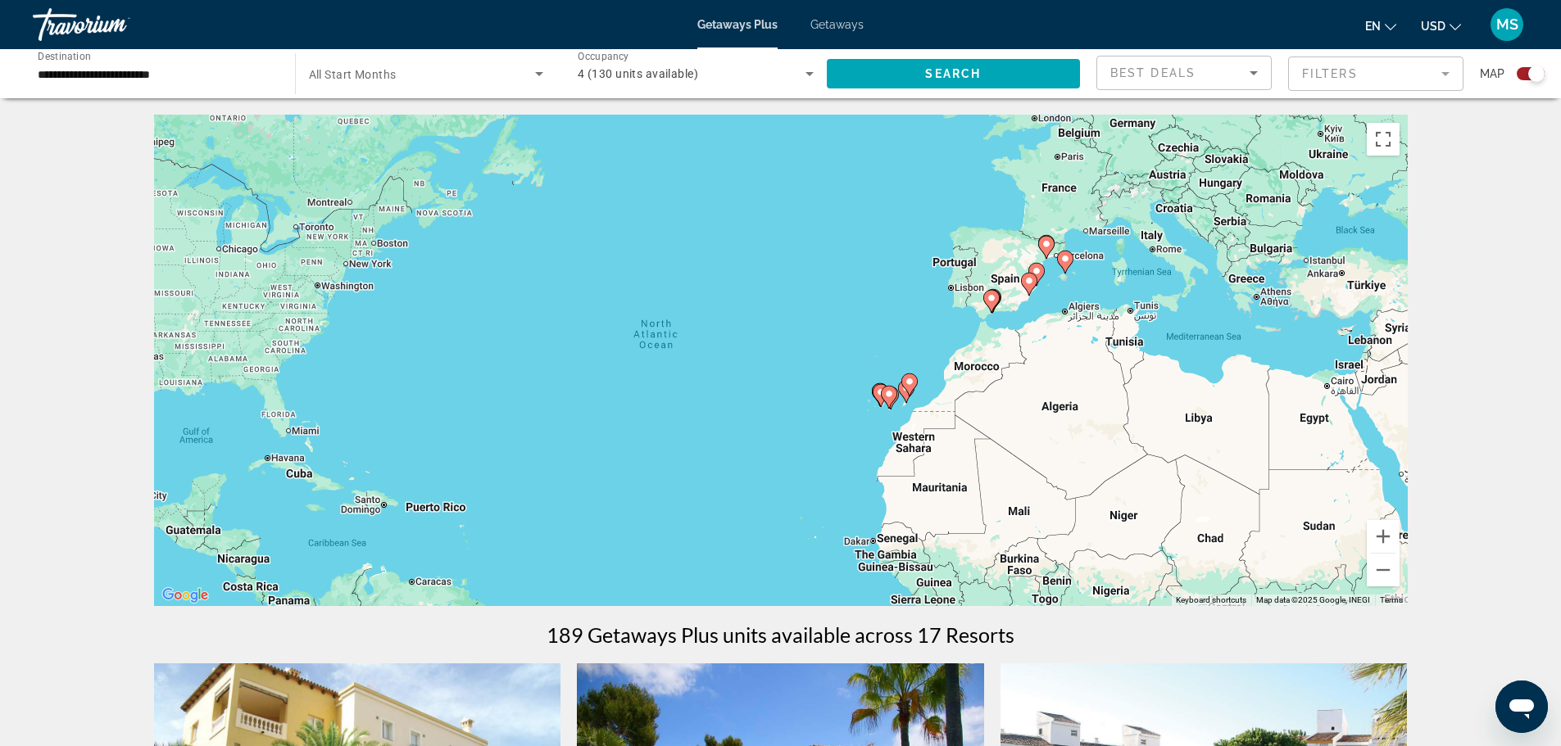
drag, startPoint x: 1139, startPoint y: 271, endPoint x: 1100, endPoint y: 320, distance: 62.4
click at [1100, 320] on div "To activate drag with keyboard, press Alt + Enter. Once in keyboard drag state,…" at bounding box center [780, 361] width 1253 height 492
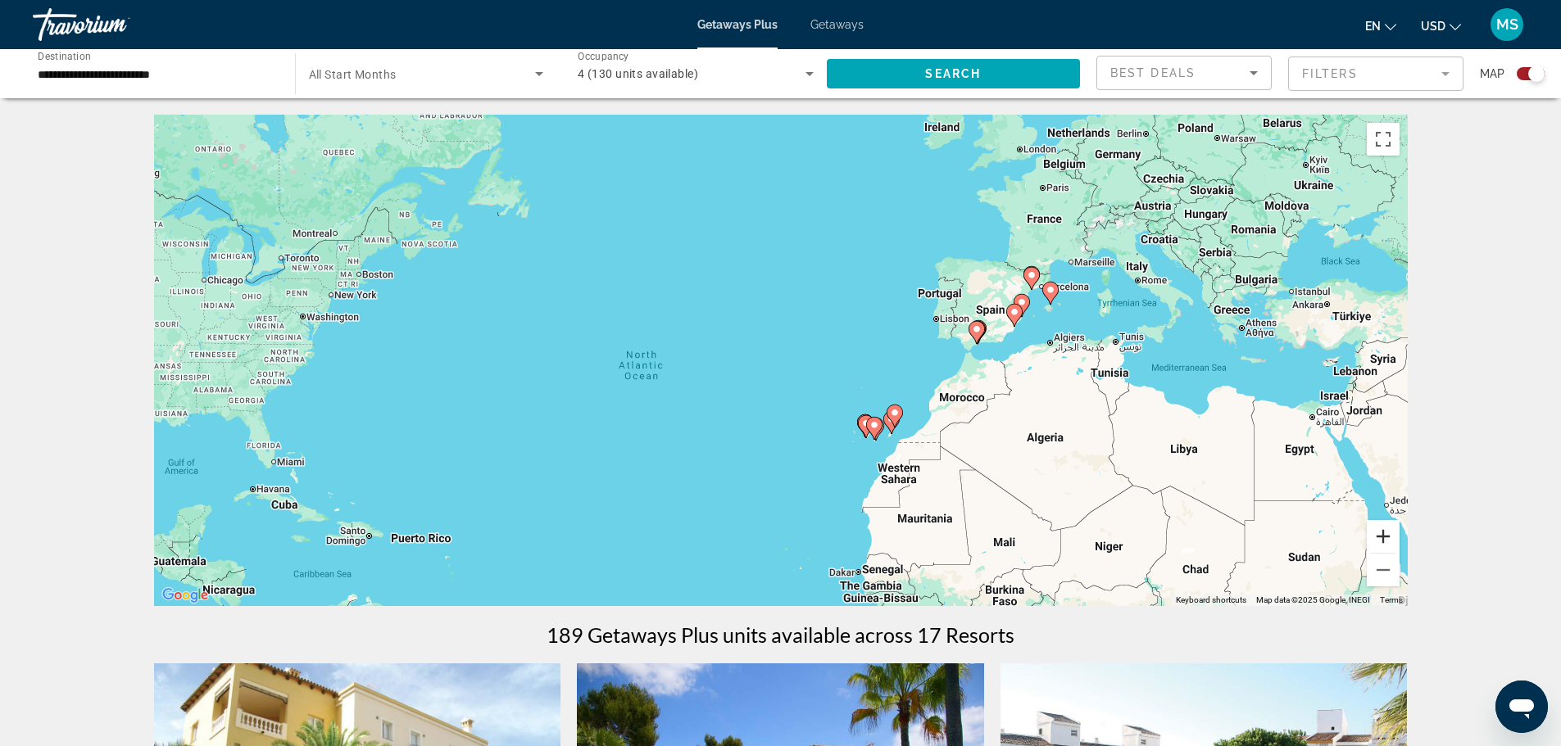
click at [1389, 542] on button "Zoom in" at bounding box center [1382, 536] width 33 height 33
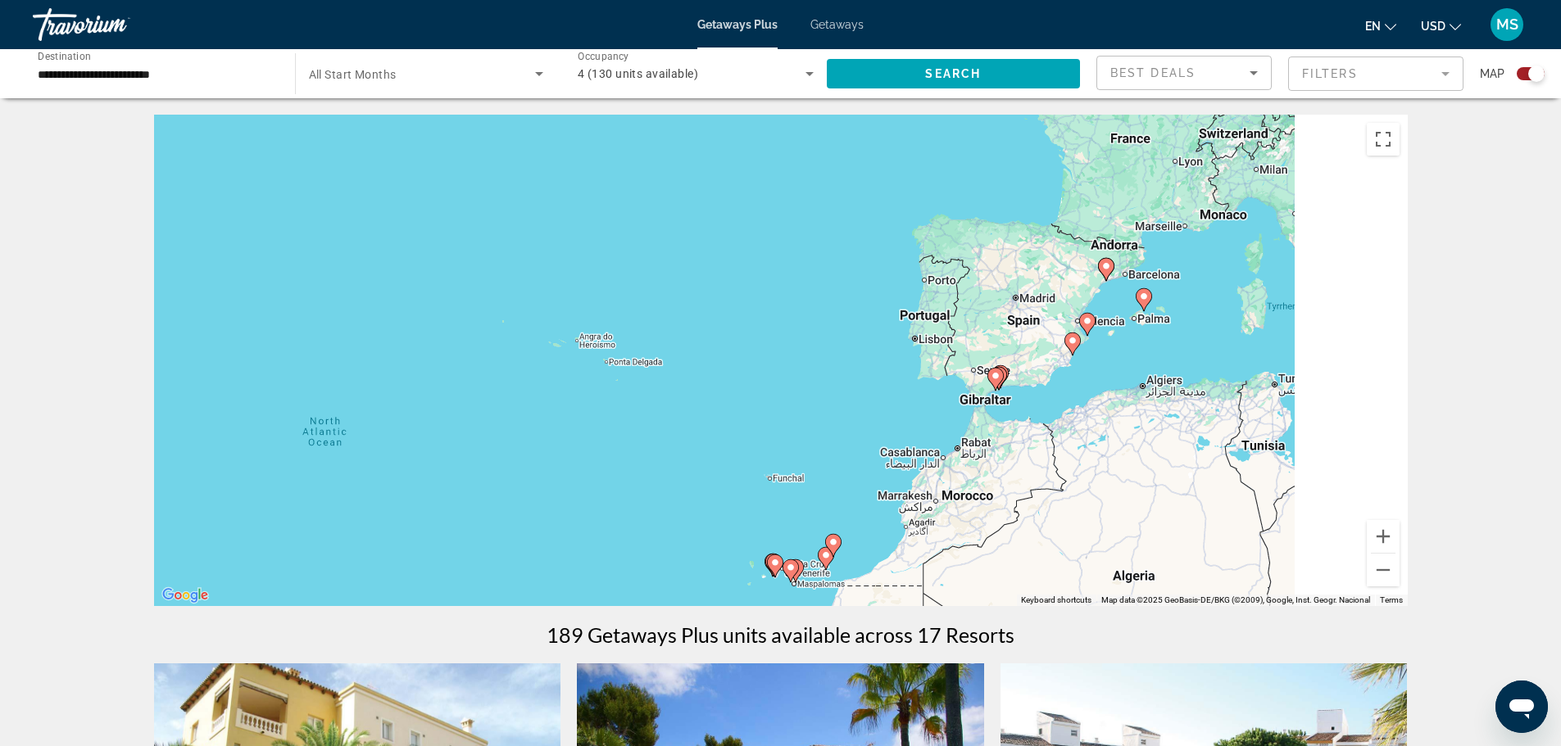
drag, startPoint x: 1295, startPoint y: 319, endPoint x: 1088, endPoint y: 392, distance: 219.7
click at [1088, 392] on div "To activate drag with keyboard, press Alt + Enter. Once in keyboard drag state,…" at bounding box center [780, 361] width 1253 height 492
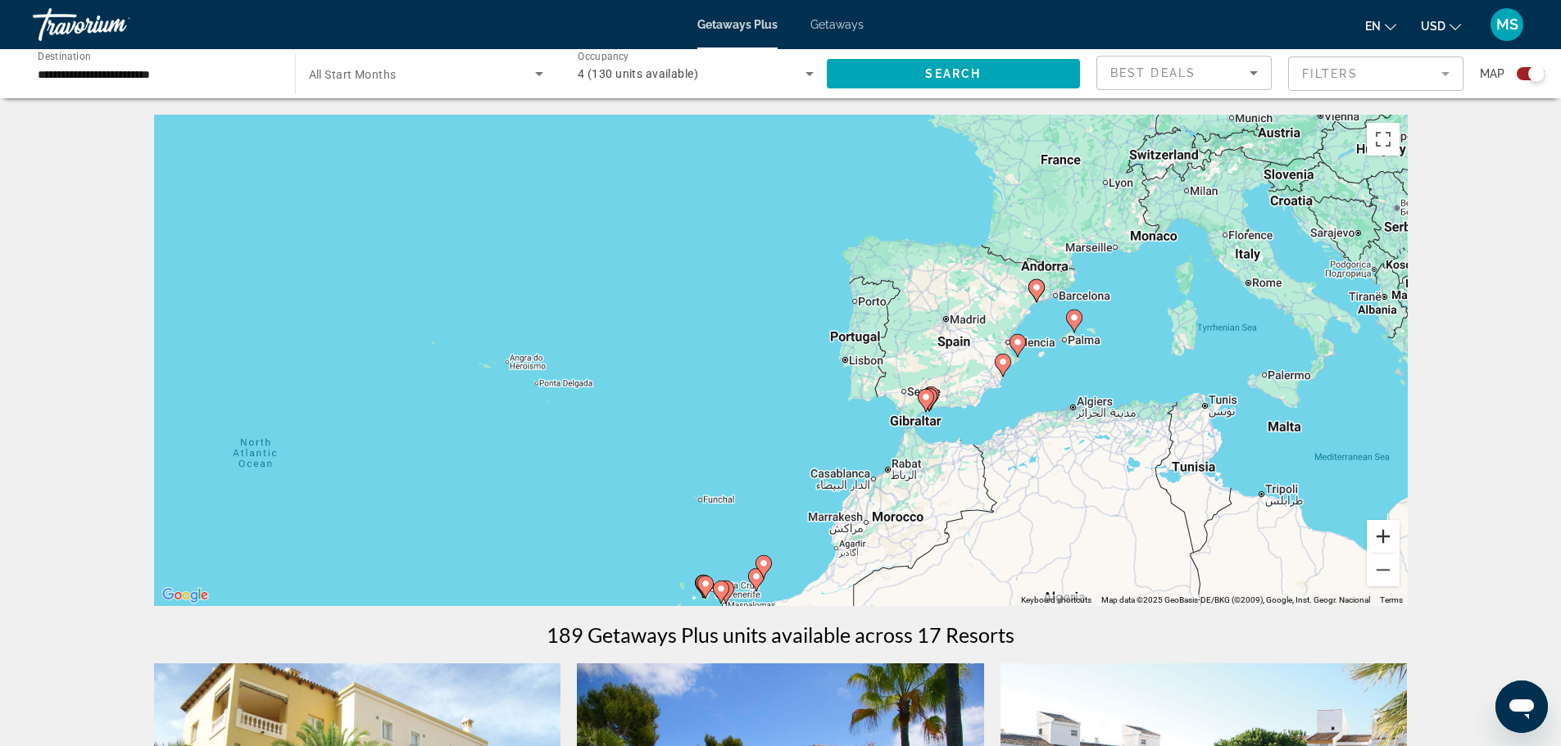
click at [1392, 542] on button "Zoom in" at bounding box center [1382, 536] width 33 height 33
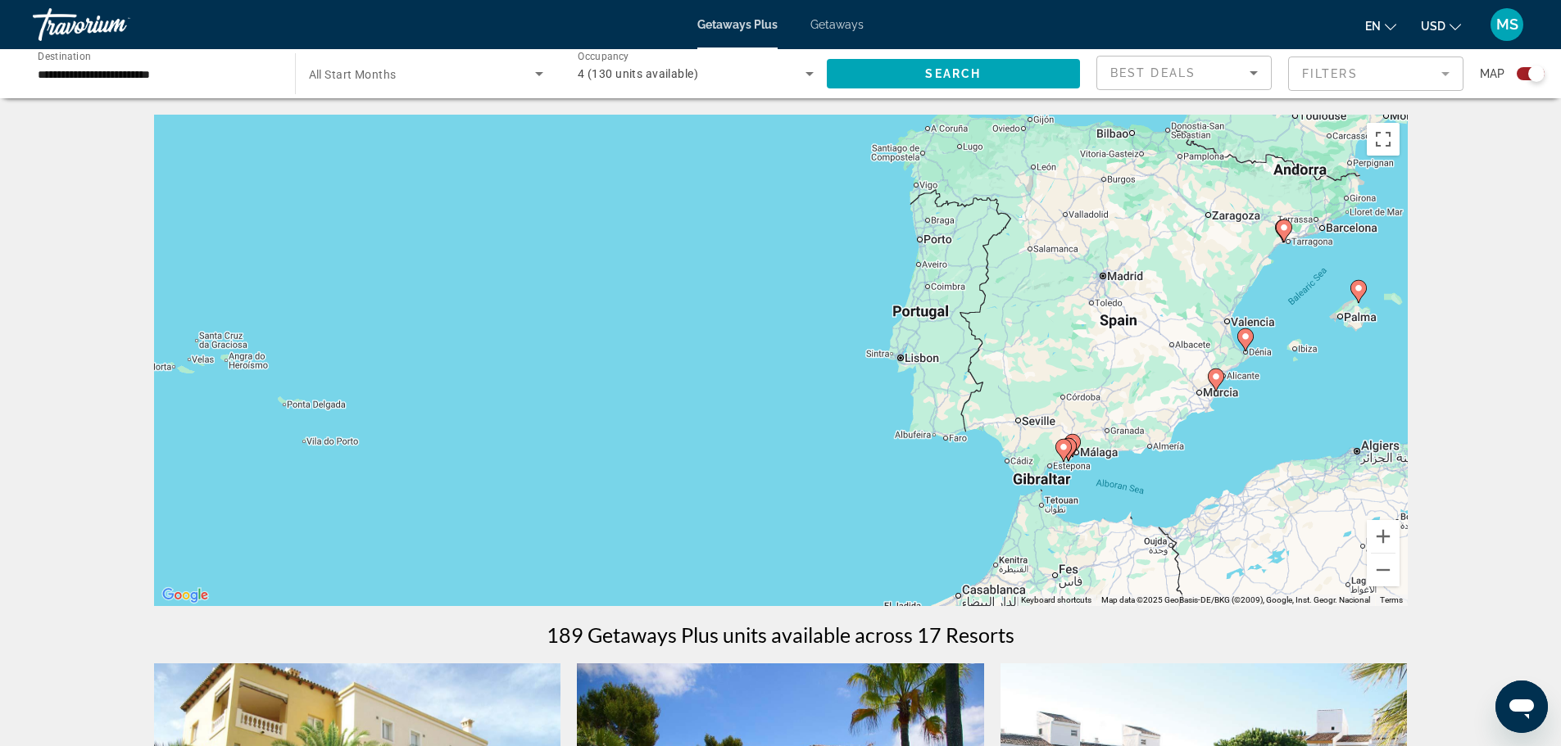
drag, startPoint x: 1287, startPoint y: 411, endPoint x: 1153, endPoint y: 387, distance: 136.6
click at [1153, 387] on div "To activate drag with keyboard, press Alt + Enter. Once in keyboard drag state,…" at bounding box center [780, 361] width 1253 height 492
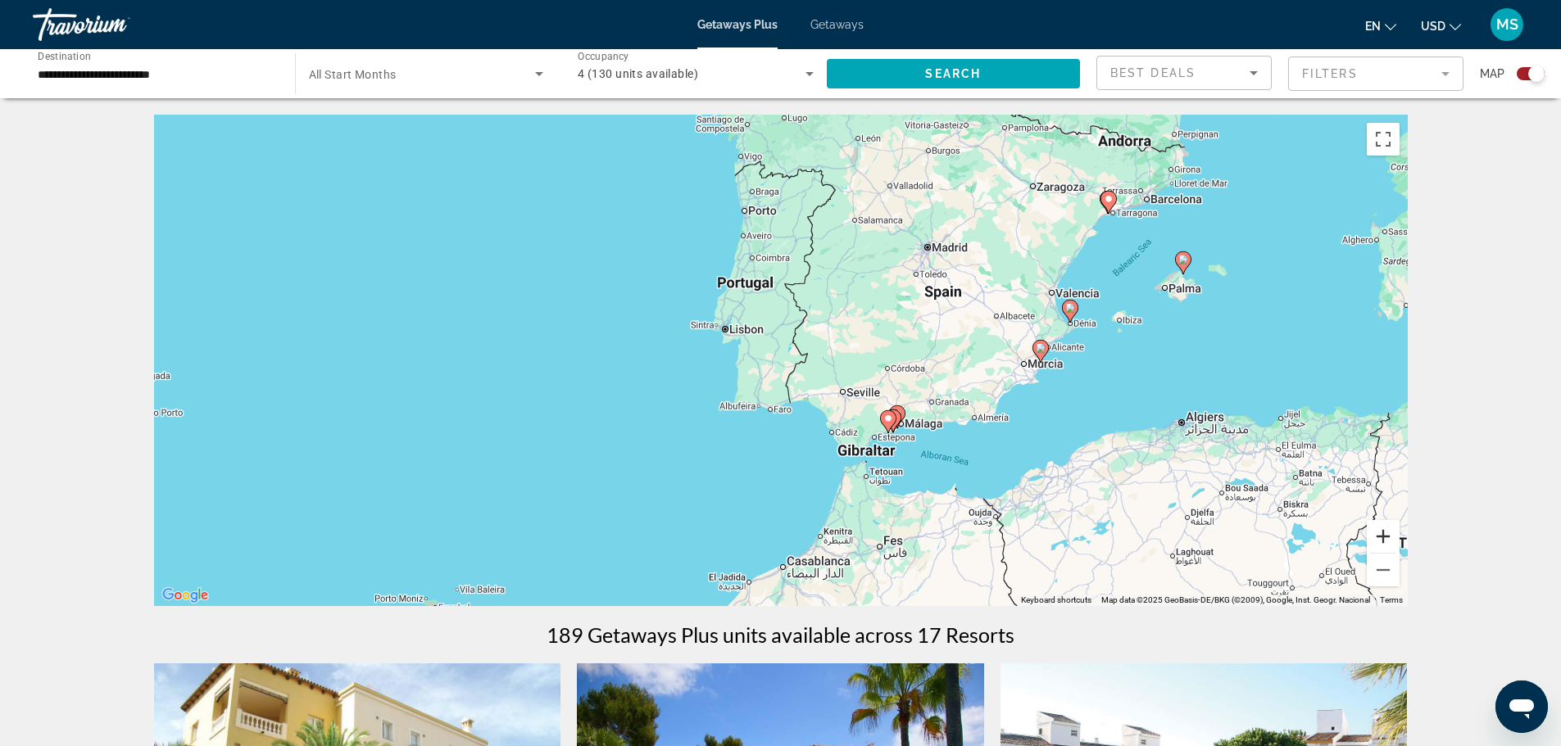
click at [1389, 541] on button "Zoom in" at bounding box center [1382, 536] width 33 height 33
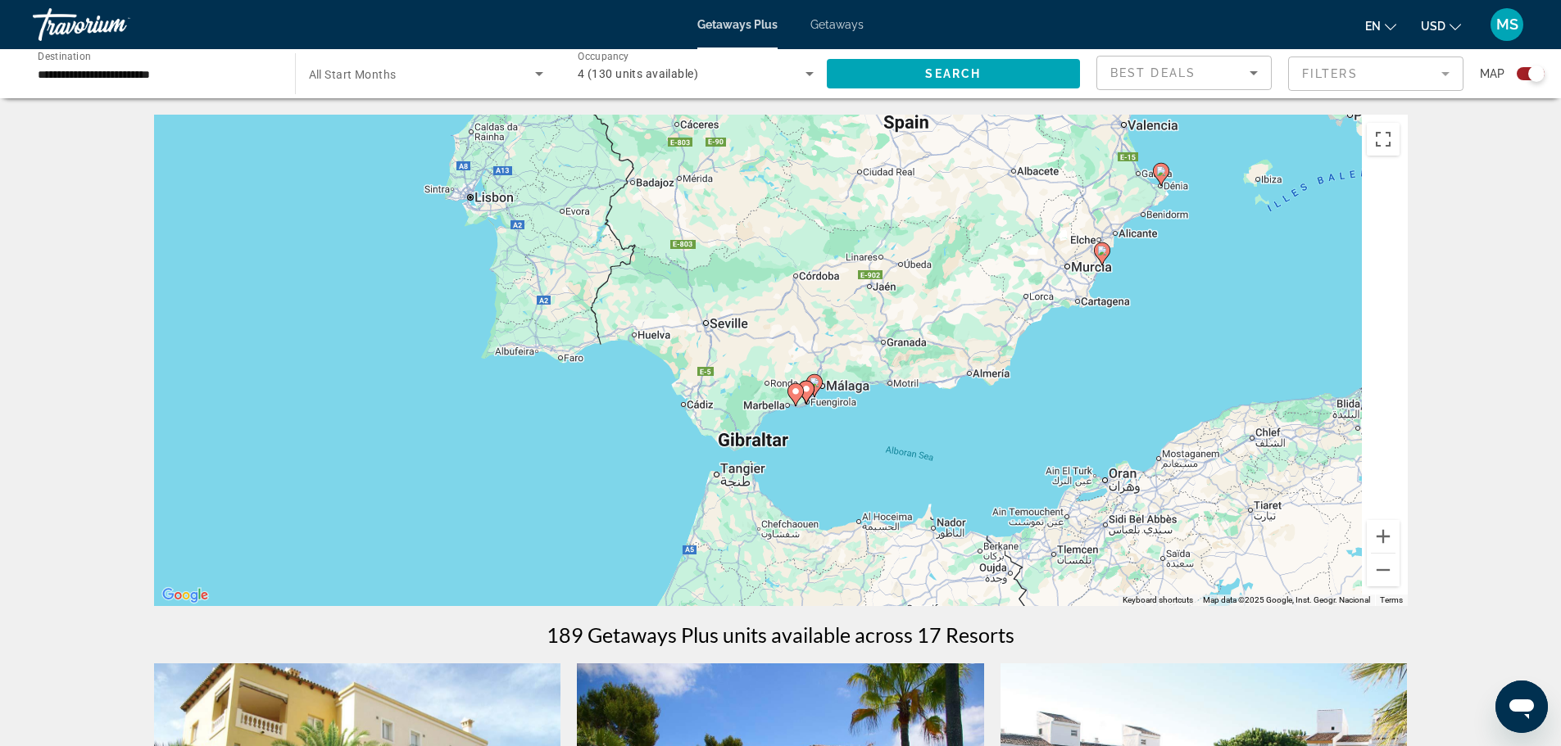
drag, startPoint x: 1225, startPoint y: 453, endPoint x: 963, endPoint y: 312, distance: 296.9
click at [956, 314] on div "To activate drag with keyboard, press Alt + Enter. Once in keyboard drag state,…" at bounding box center [780, 361] width 1253 height 492
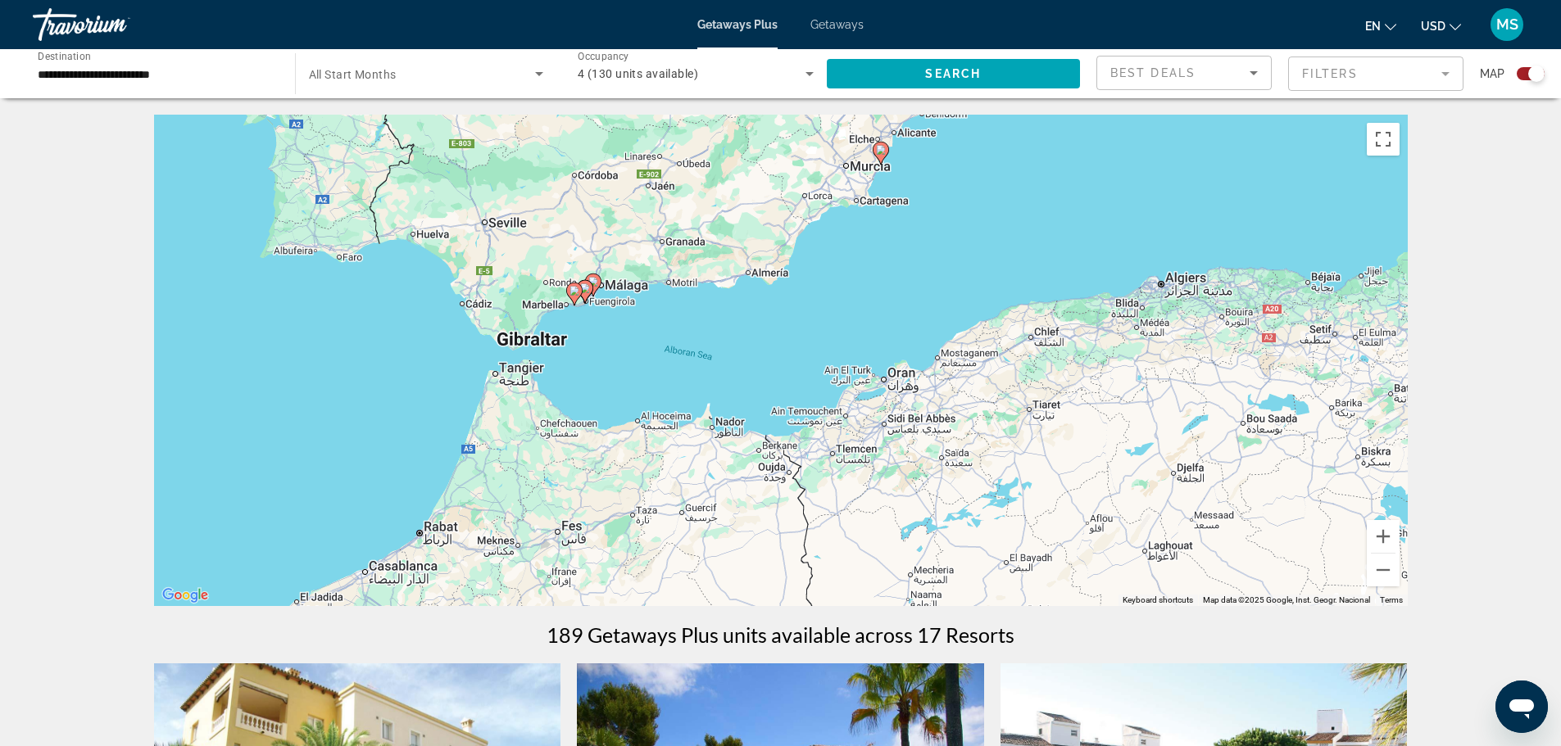
click at [850, 352] on div "To activate drag with keyboard, press Alt + Enter. Once in keyboard drag state,…" at bounding box center [780, 361] width 1253 height 492
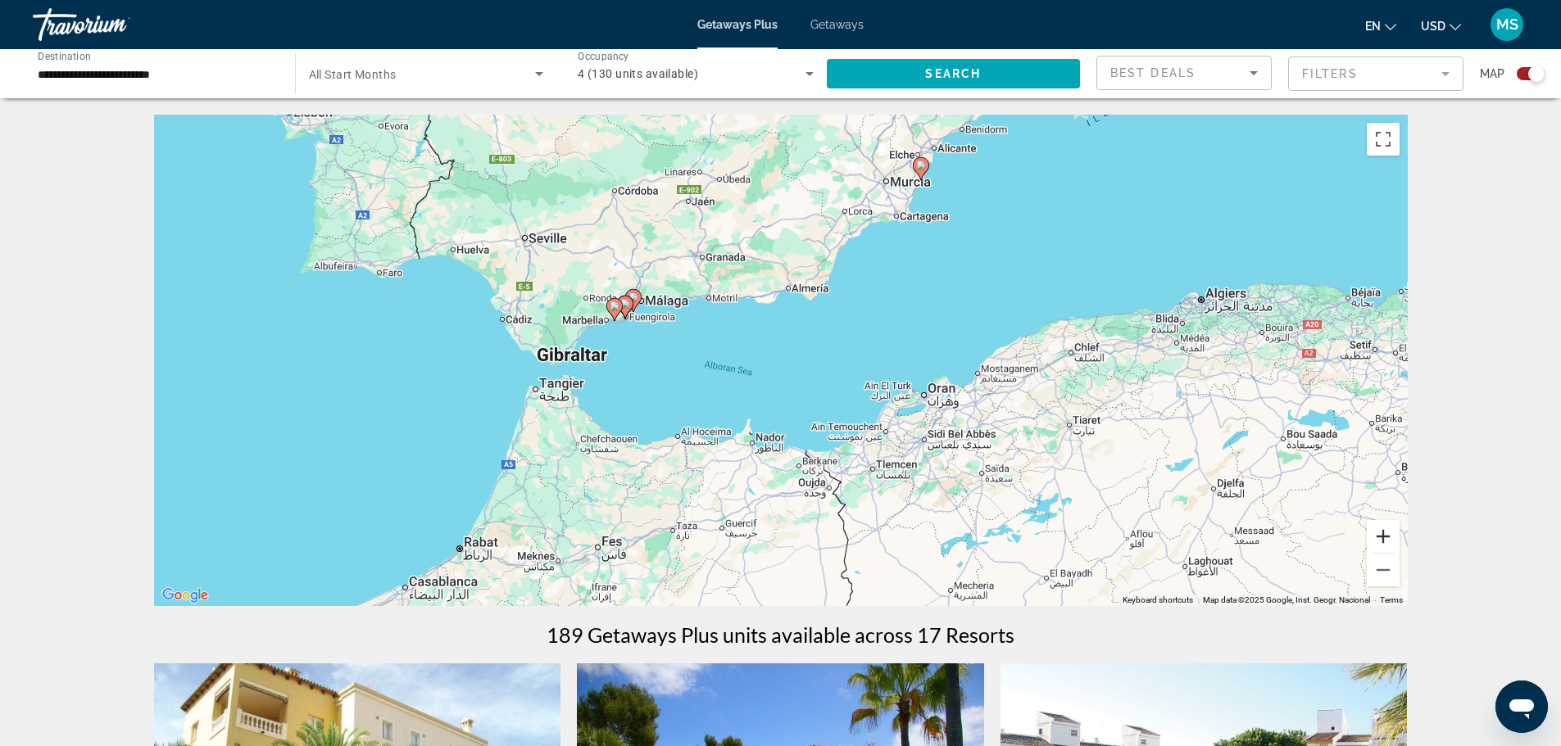
click at [1389, 543] on button "Zoom in" at bounding box center [1382, 536] width 33 height 33
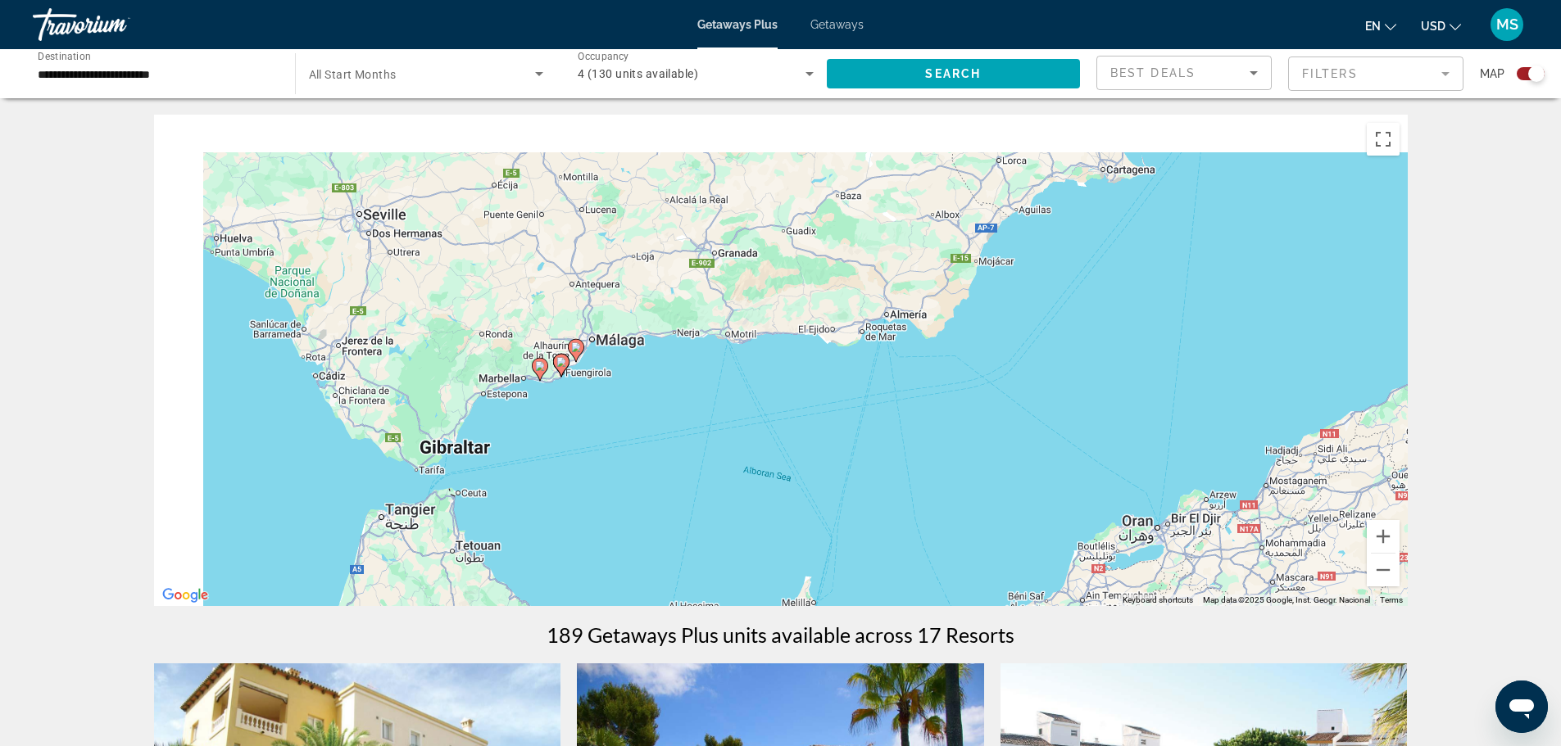
drag, startPoint x: 578, startPoint y: 303, endPoint x: 696, endPoint y: 419, distance: 164.5
click at [690, 417] on div "To activate drag with keyboard, press Alt + Enter. Once in keyboard drag state,…" at bounding box center [780, 361] width 1253 height 492
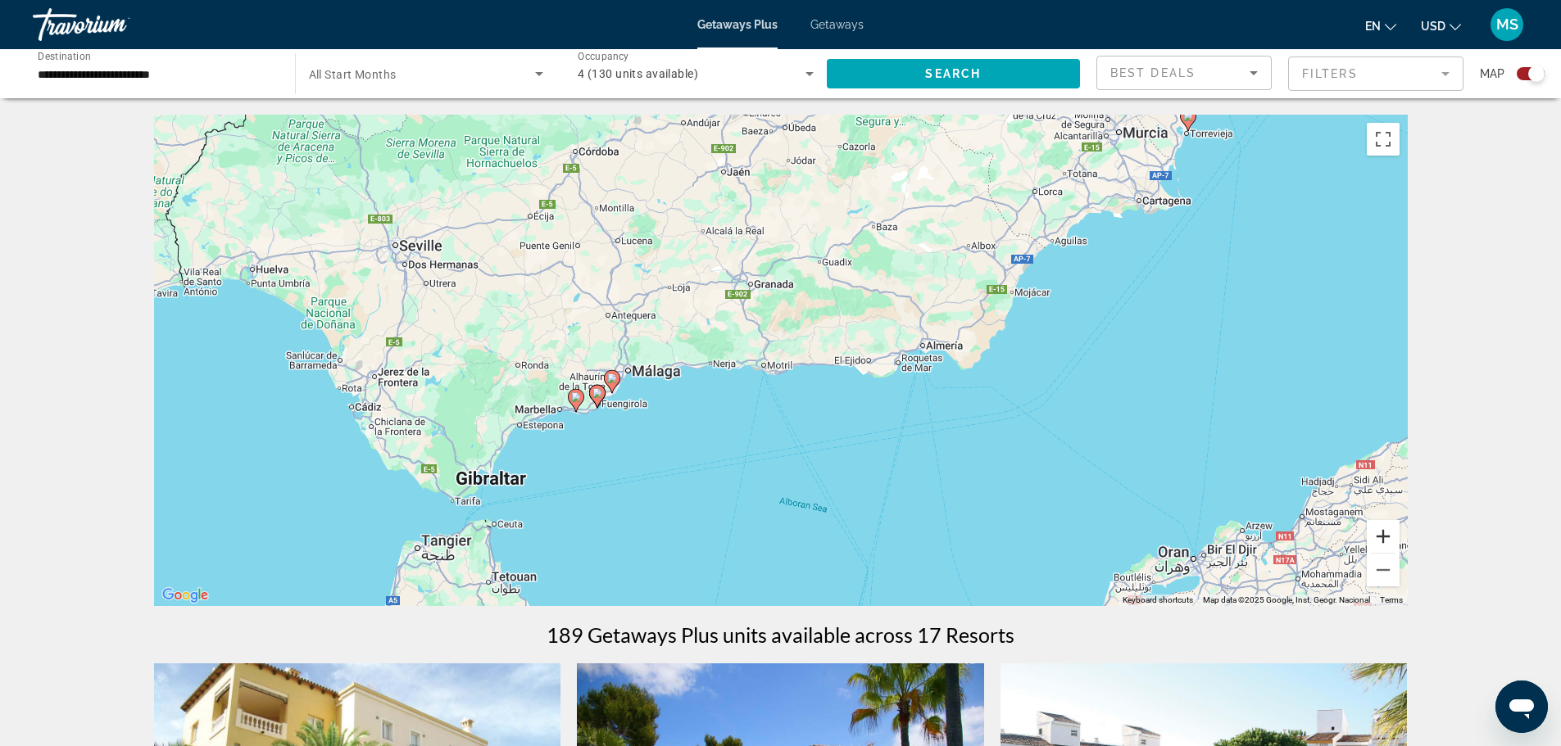
click at [1391, 543] on button "Zoom in" at bounding box center [1382, 536] width 33 height 33
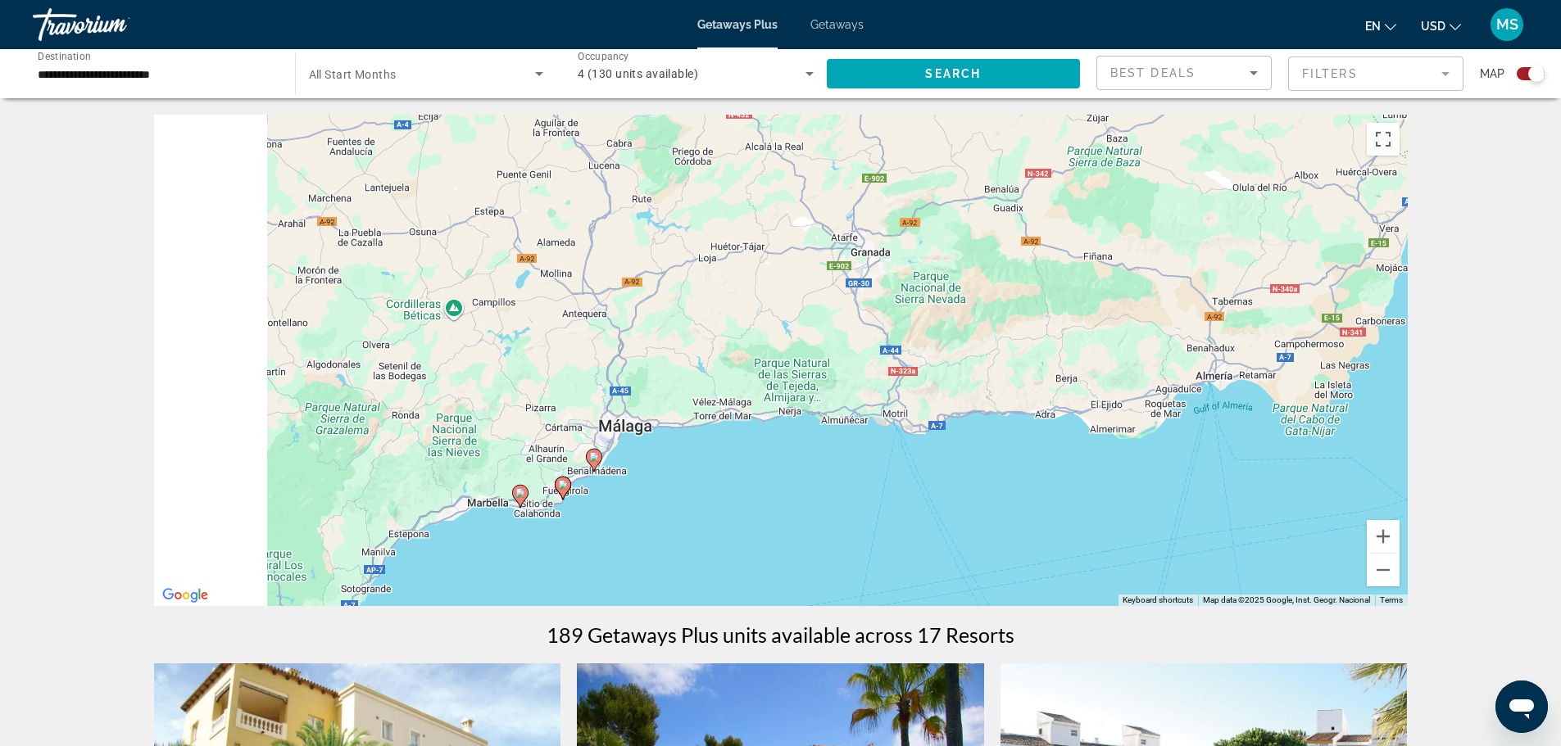
drag, startPoint x: 841, startPoint y: 484, endPoint x: 935, endPoint y: 508, distance: 97.2
click at [930, 509] on div "To activate drag with keyboard, press Alt + Enter. Once in keyboard drag state,…" at bounding box center [780, 361] width 1253 height 492
